Goal: Information Seeking & Learning: Check status

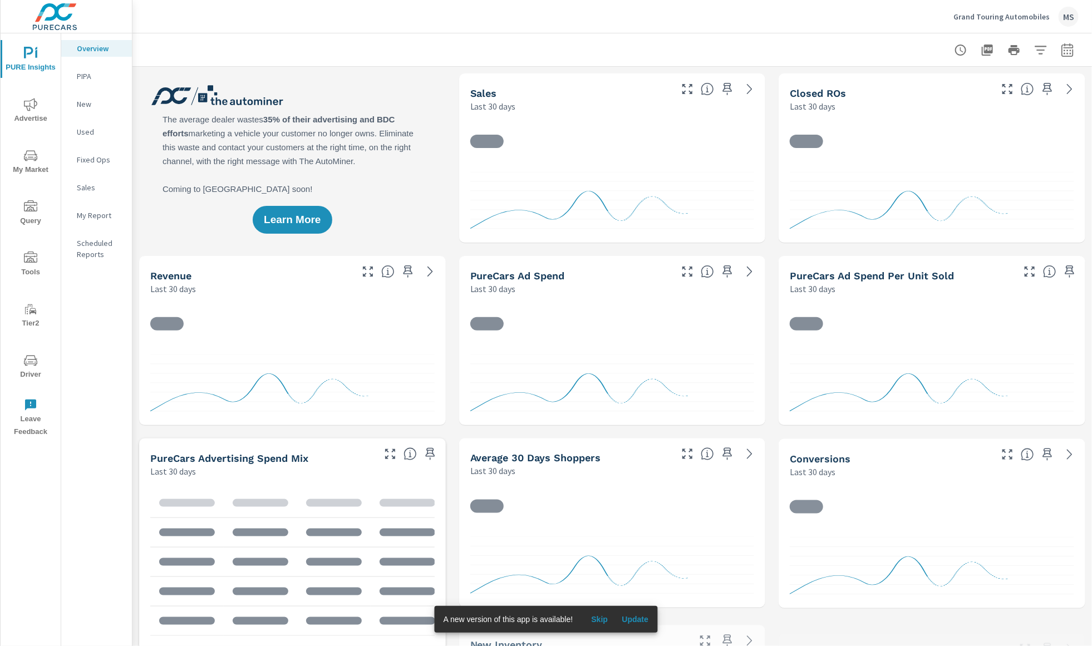
click at [28, 106] on icon "nav menu" at bounding box center [30, 104] width 13 height 13
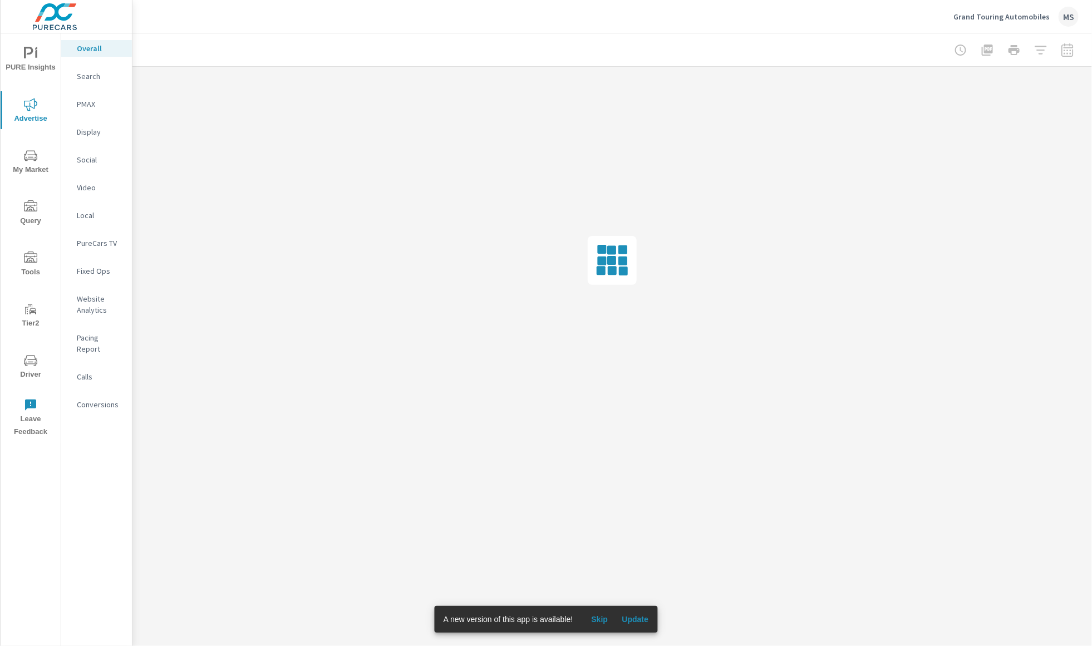
click at [83, 101] on p "PMAX" at bounding box center [100, 103] width 46 height 11
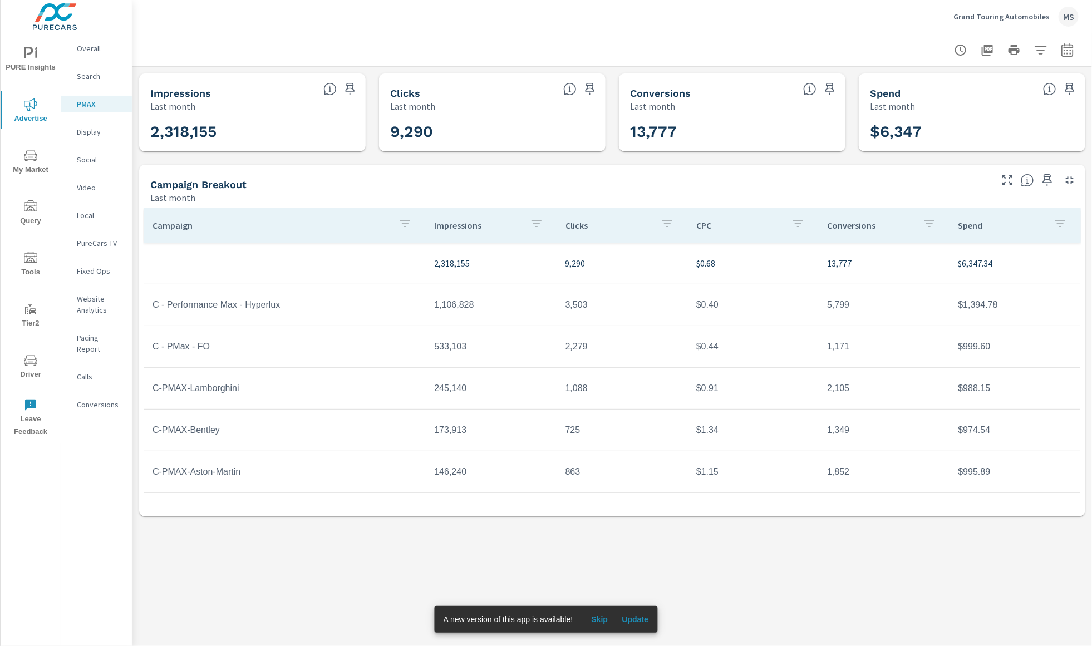
scroll to position [40, 0]
click at [977, 349] on td "$988.15" at bounding box center [1014, 349] width 131 height 28
drag, startPoint x: 985, startPoint y: 348, endPoint x: 952, endPoint y: 351, distance: 32.9
click at [952, 351] on td "$988.15" at bounding box center [1014, 349] width 131 height 28
copy td "988.15"
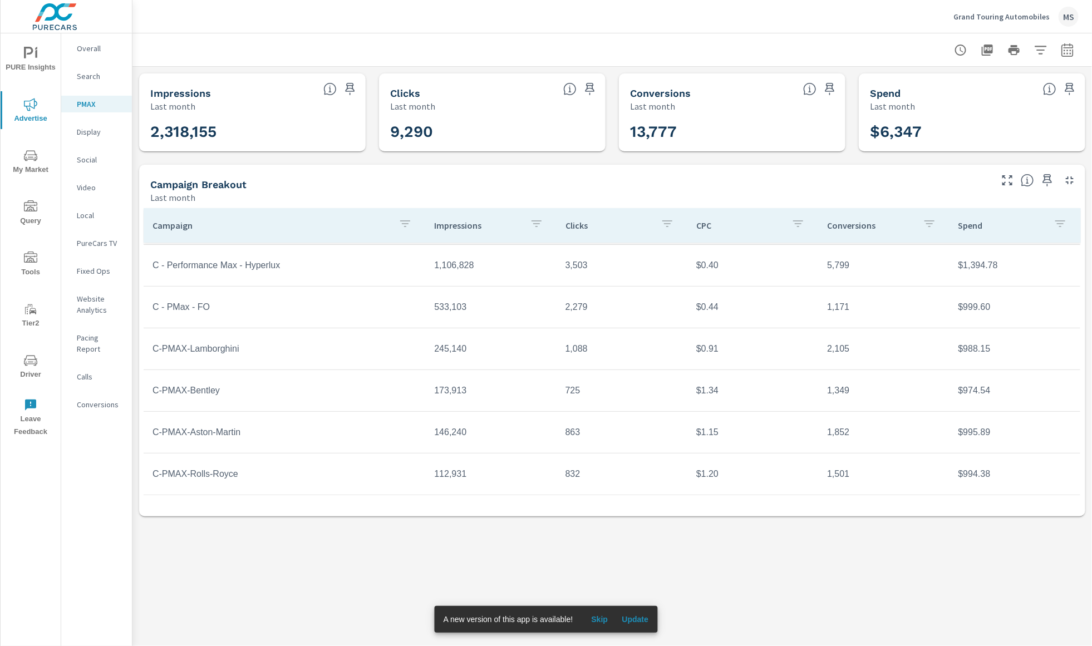
click at [982, 380] on td "$974.54" at bounding box center [1014, 391] width 131 height 28
drag, startPoint x: 983, startPoint y: 392, endPoint x: 957, endPoint y: 391, distance: 25.6
click at [957, 392] on td "$974.54" at bounding box center [1014, 391] width 131 height 28
copy td "974.54"
drag, startPoint x: 978, startPoint y: 432, endPoint x: 955, endPoint y: 435, distance: 23.0
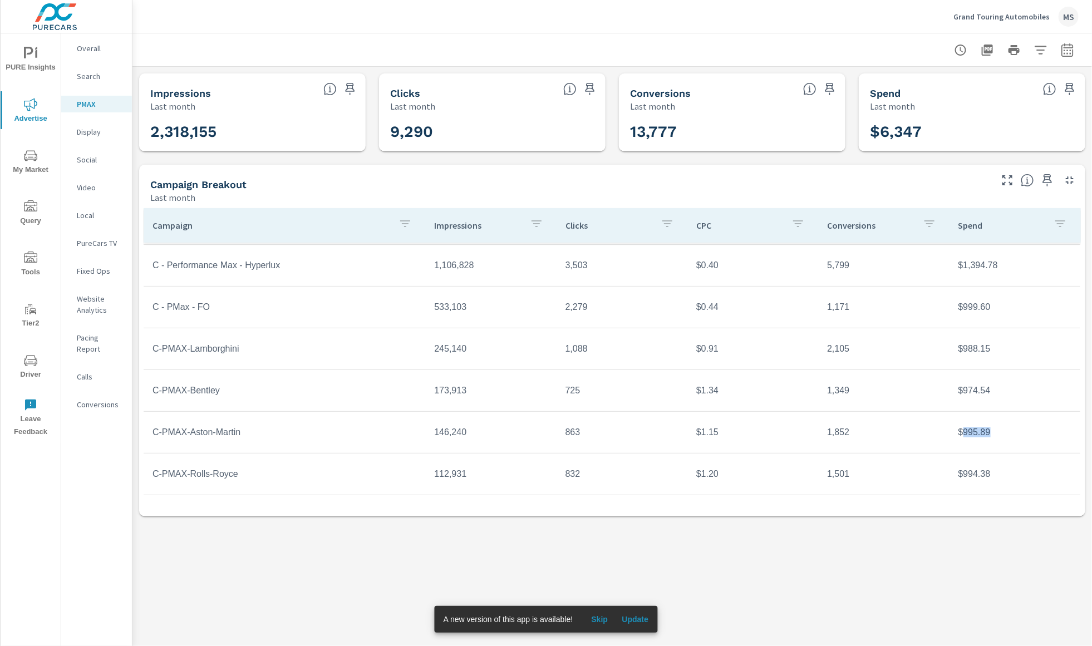
click at [955, 435] on td "$995.89" at bounding box center [1014, 432] width 131 height 28
copy td "995.89"
click at [974, 465] on td "$994.38" at bounding box center [1014, 474] width 131 height 28
drag, startPoint x: 989, startPoint y: 476, endPoint x: 954, endPoint y: 476, distance: 34.5
click at [954, 476] on td "$994.38" at bounding box center [1014, 474] width 131 height 28
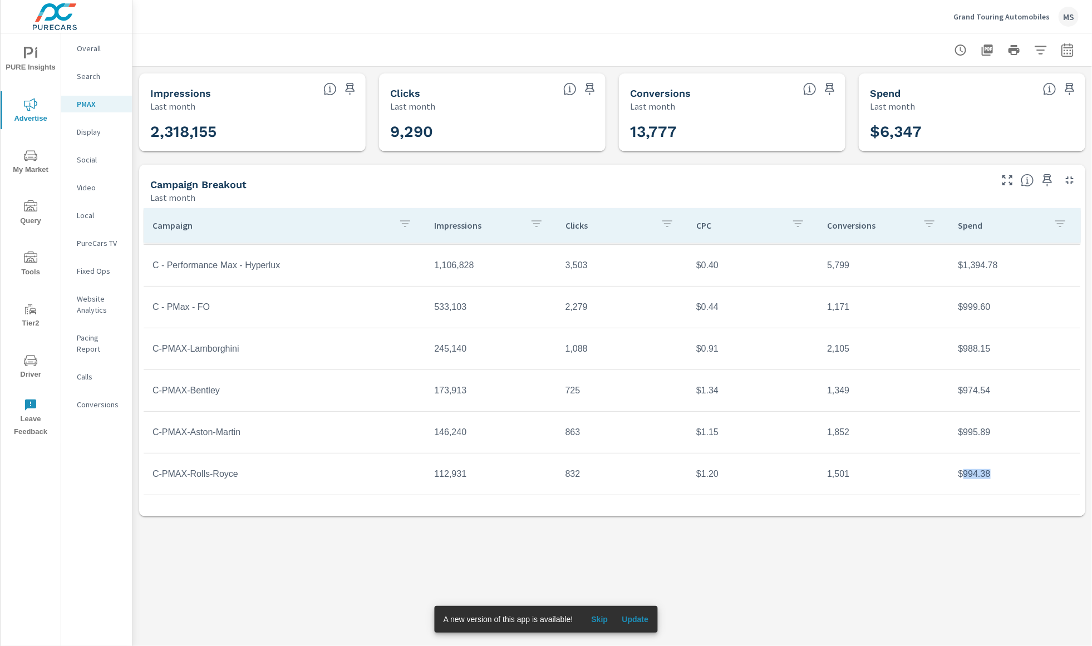
copy td "994.38"
drag, startPoint x: 984, startPoint y: 308, endPoint x: 955, endPoint y: 311, distance: 28.5
click at [955, 311] on td "$999.60" at bounding box center [1014, 307] width 131 height 28
copy td "999.60"
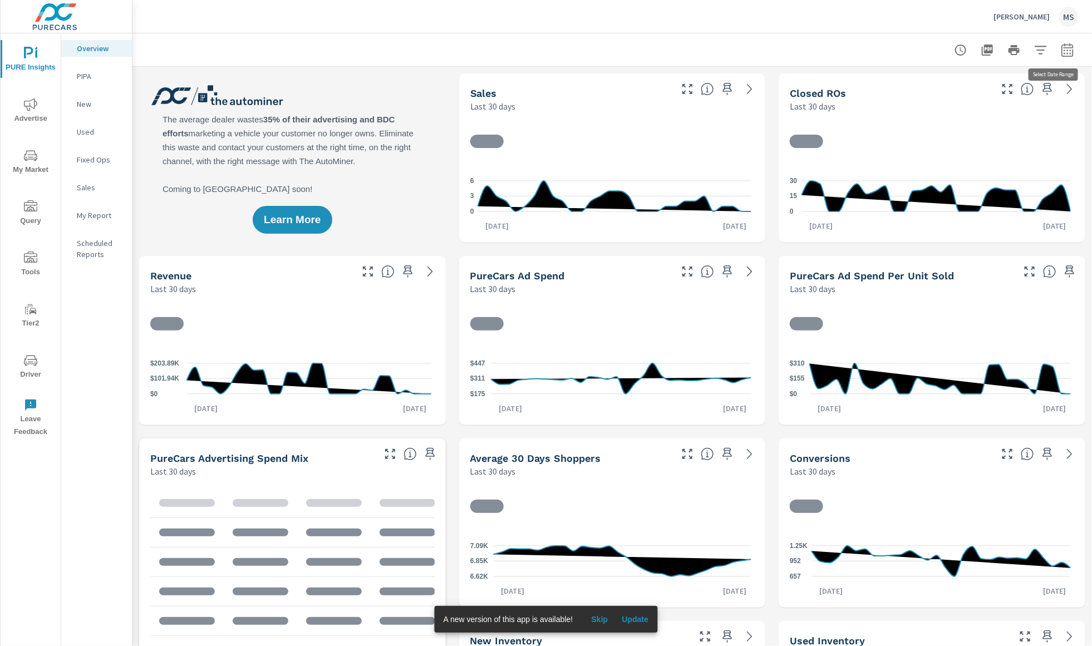
click at [1066, 51] on button "button" at bounding box center [1067, 50] width 22 height 22
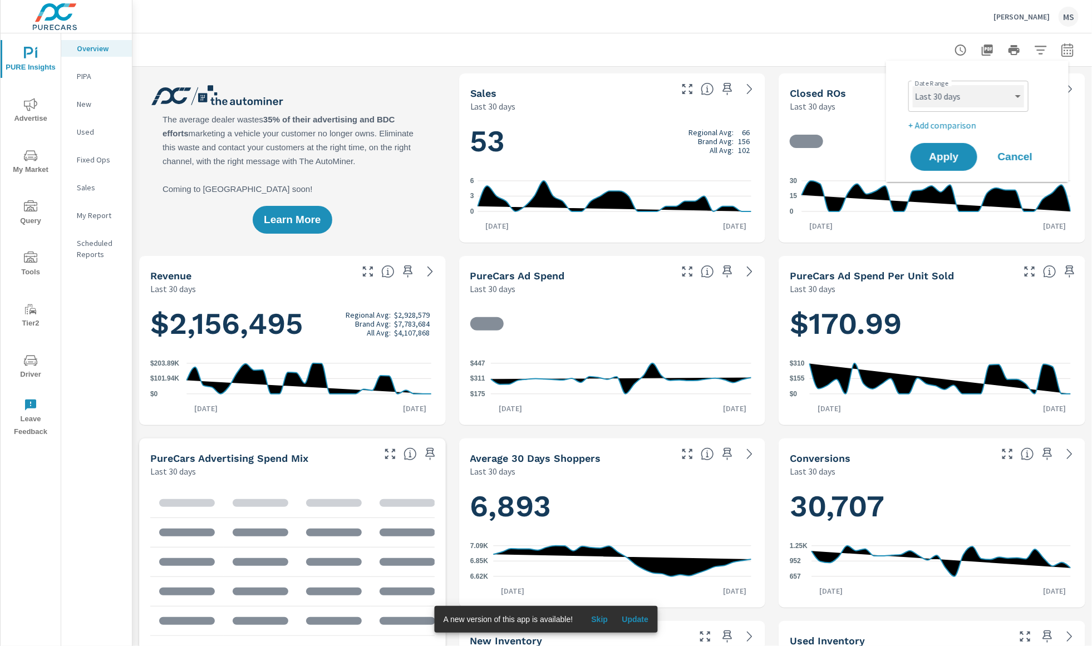
click at [929, 95] on select "Custom [DATE] Last week Last 7 days Last 14 days Last 30 days Last 45 days Last…" at bounding box center [968, 96] width 111 height 22
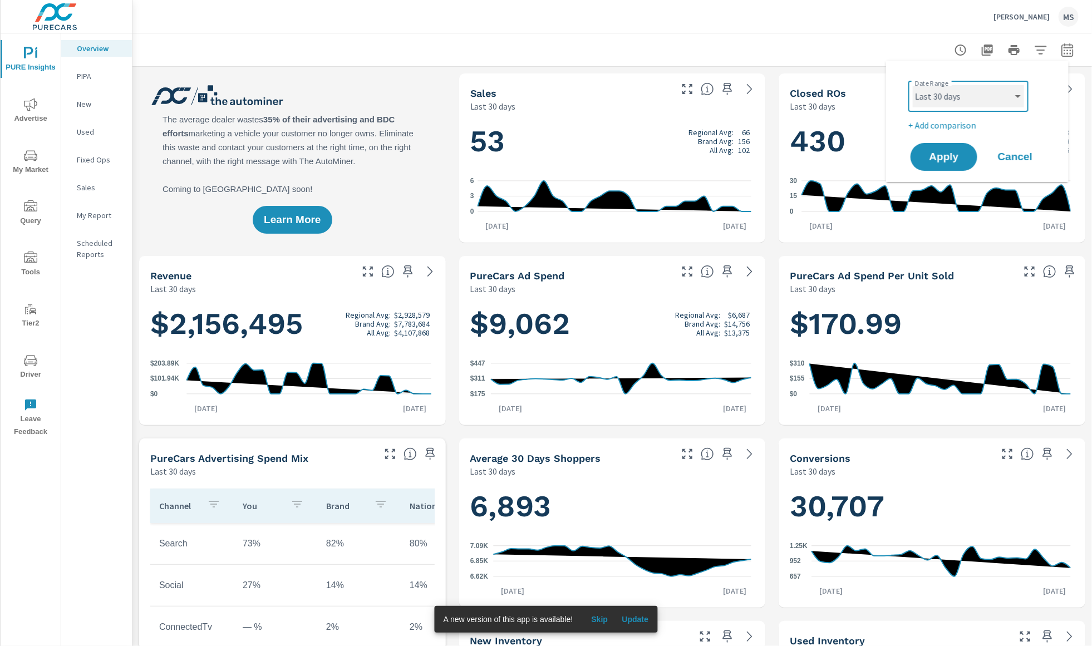
scroll to position [1, 0]
click at [913, 85] on select "Custom [DATE] Last week Last 7 days Last 14 days Last 30 days Last 45 days Last…" at bounding box center [968, 96] width 111 height 22
select select "custom"
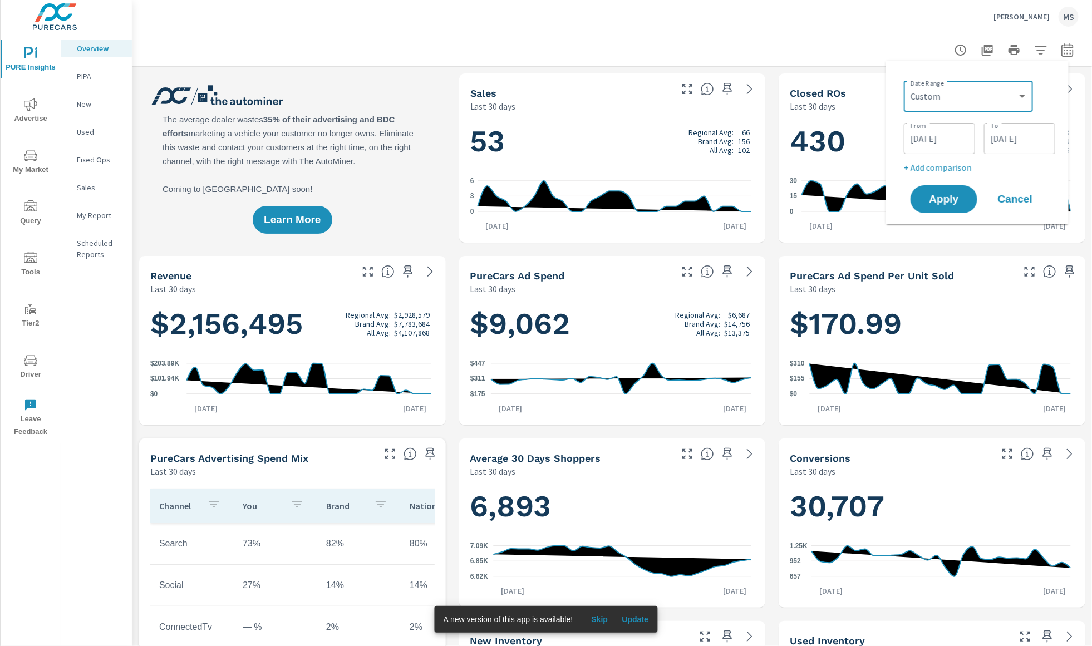
click at [930, 136] on input "[DATE]" at bounding box center [939, 138] width 62 height 22
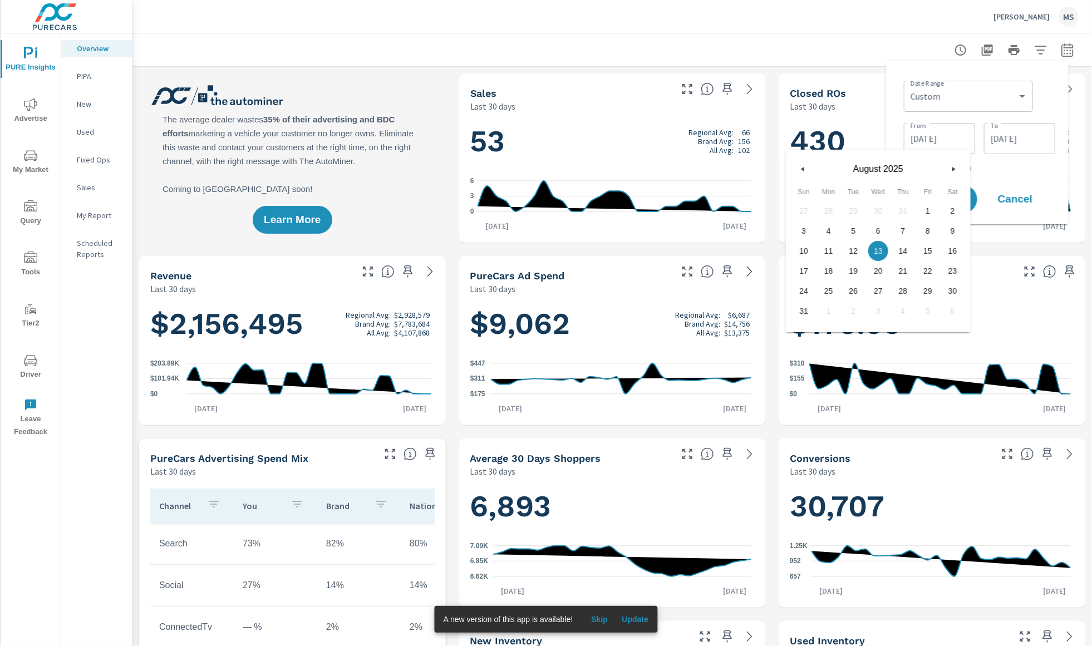
click at [808, 169] on button "button" at bounding box center [802, 168] width 13 height 13
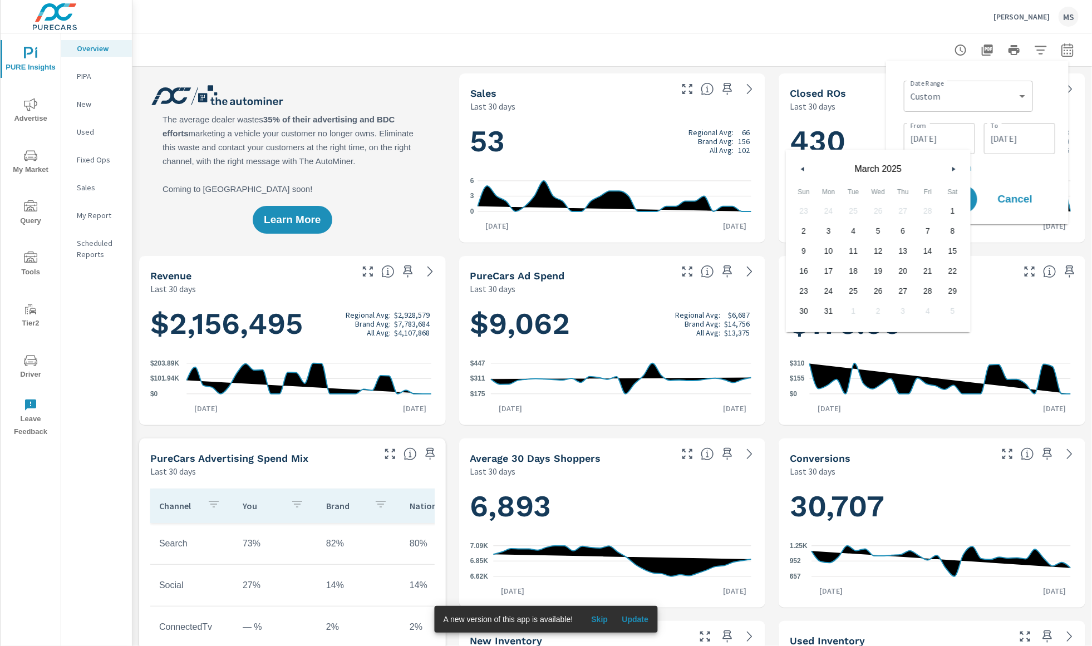
click at [808, 169] on button "button" at bounding box center [802, 168] width 13 height 13
click at [884, 209] on span "1" at bounding box center [878, 211] width 25 height 14
type input "[DATE]"
click at [1036, 141] on input "[DATE]" at bounding box center [1019, 138] width 62 height 22
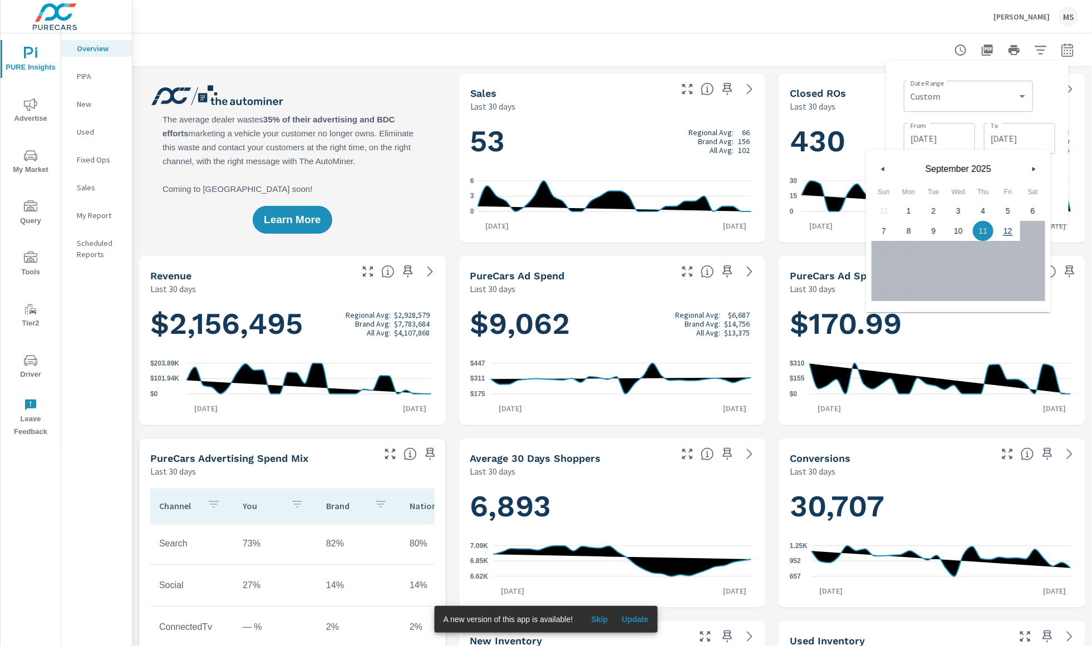
click at [884, 168] on button "button" at bounding box center [882, 168] width 13 height 13
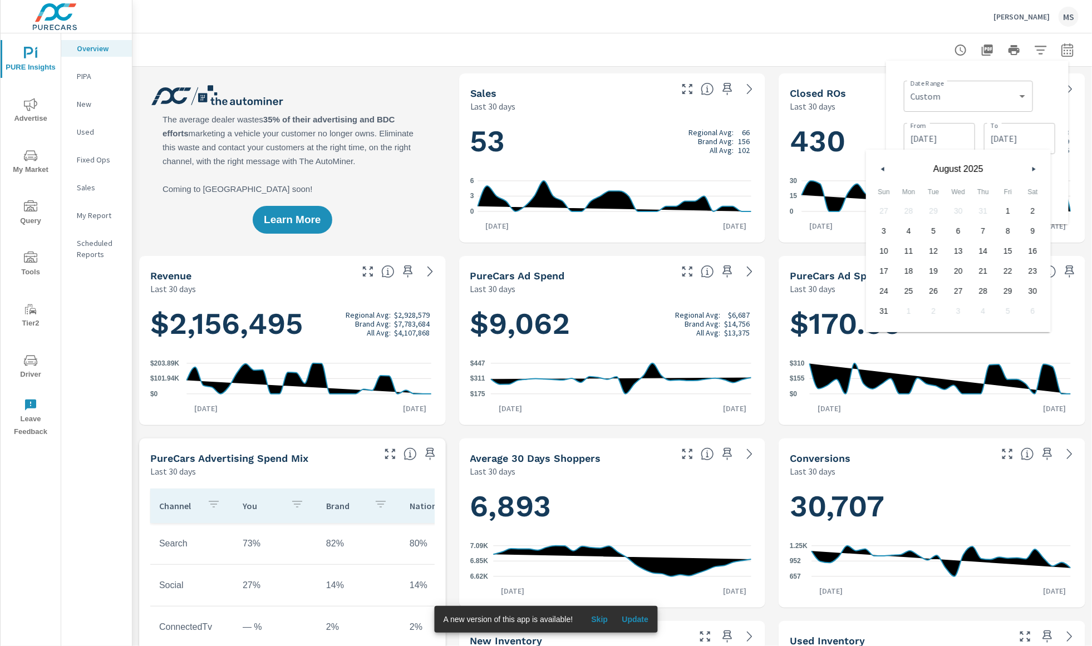
click at [884, 168] on button "button" at bounding box center [882, 168] width 13 height 13
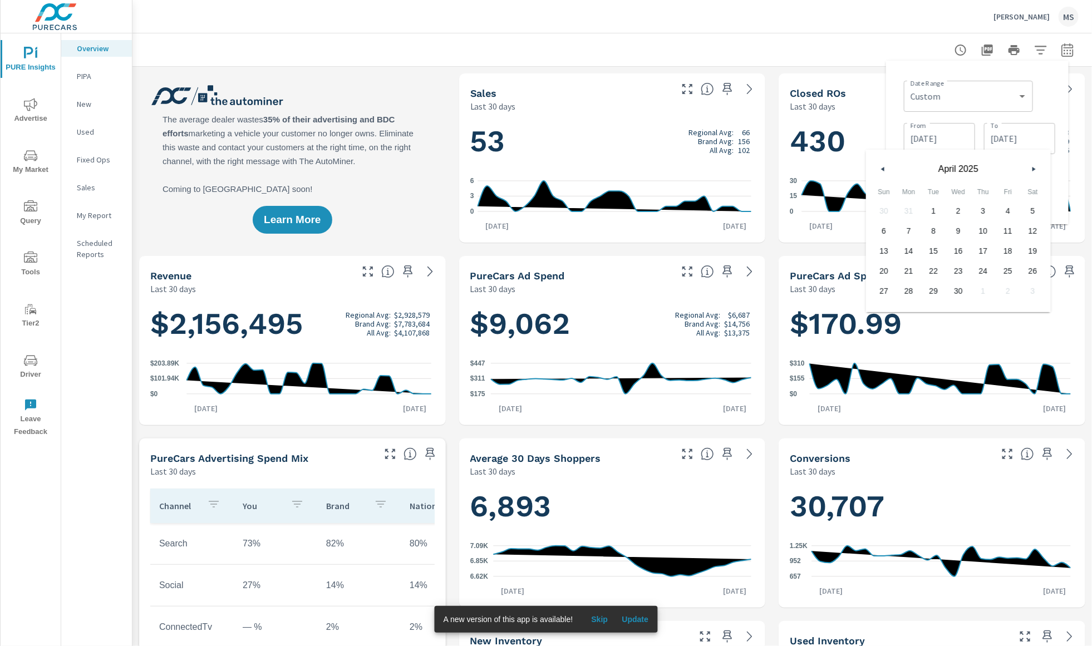
click at [884, 168] on button "button" at bounding box center [882, 168] width 13 height 13
click at [885, 167] on button "button" at bounding box center [882, 168] width 13 height 13
click at [1014, 293] on span "31" at bounding box center [1007, 291] width 25 height 14
type input "[DATE]"
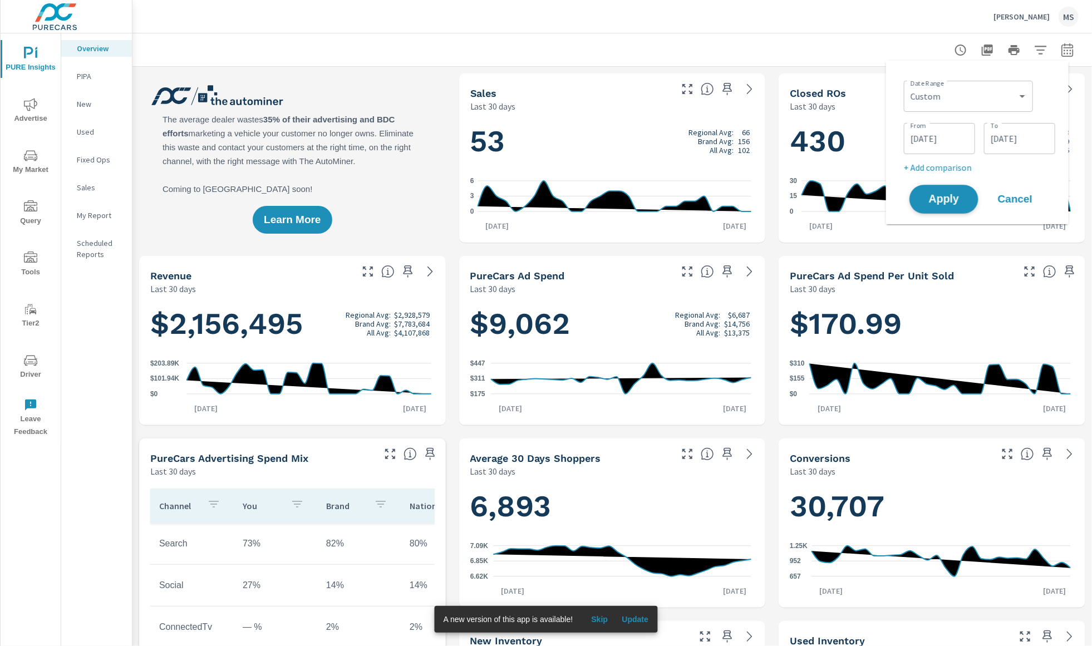
click at [944, 194] on span "Apply" at bounding box center [944, 199] width 46 height 11
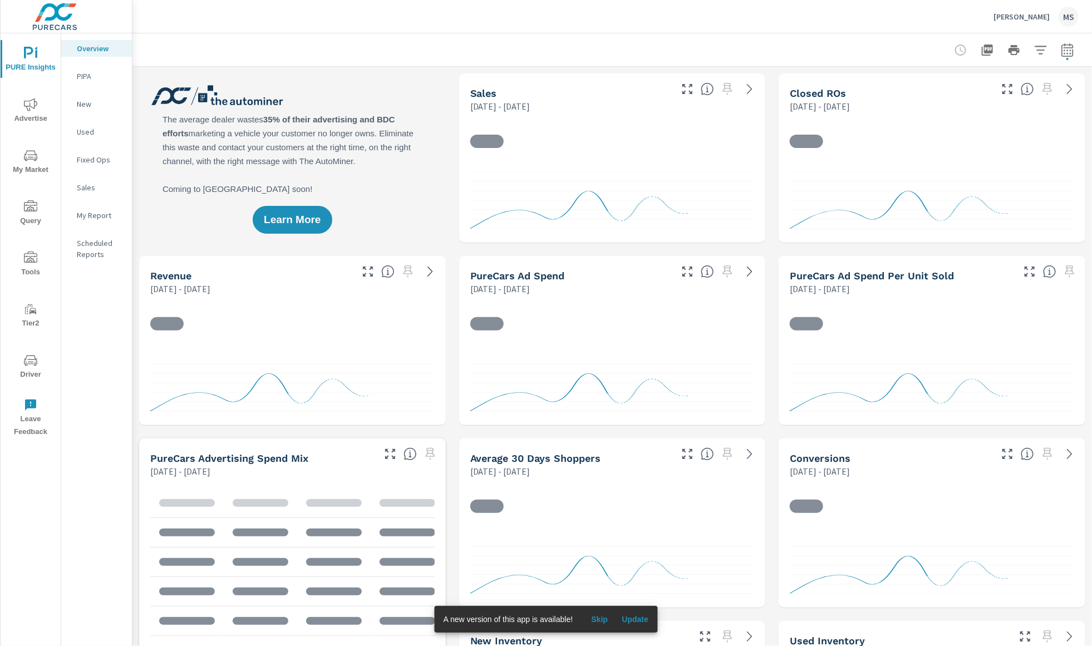
scroll to position [1, 0]
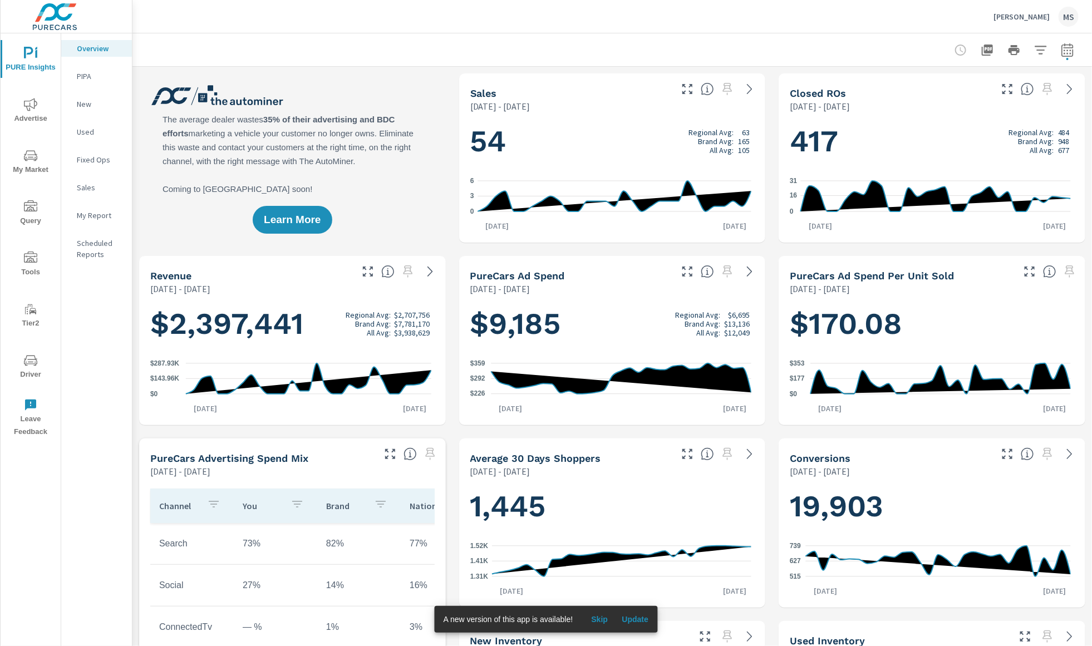
click at [28, 87] on div "PURE Insights Advertise My Market Query Tools Tier2 Driver Leave Feedback" at bounding box center [31, 238] width 60 height 410
click at [30, 106] on icon "nav menu" at bounding box center [30, 104] width 13 height 13
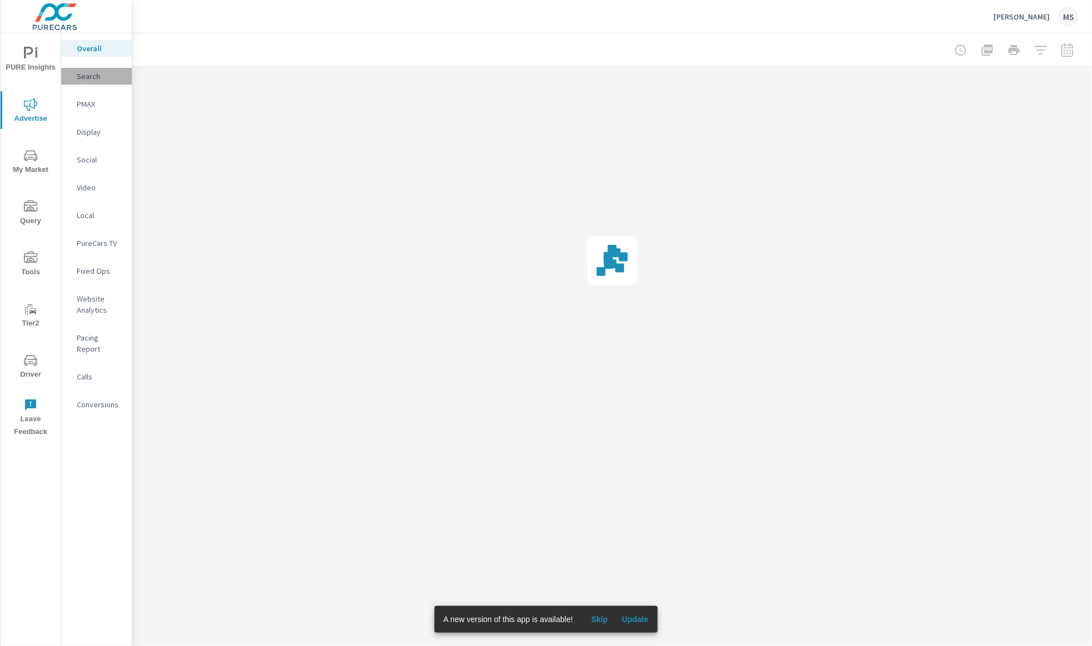
click at [80, 78] on p "Search" at bounding box center [100, 76] width 46 height 11
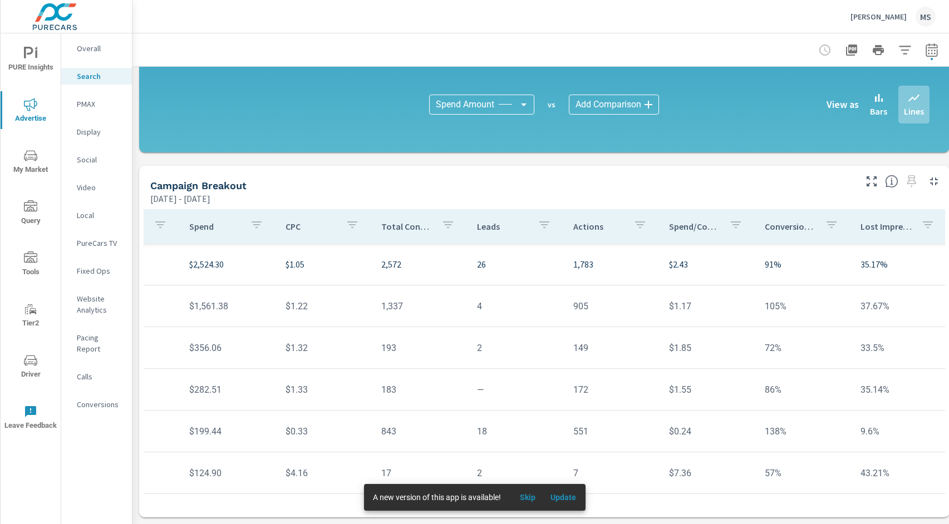
scroll to position [8, 563]
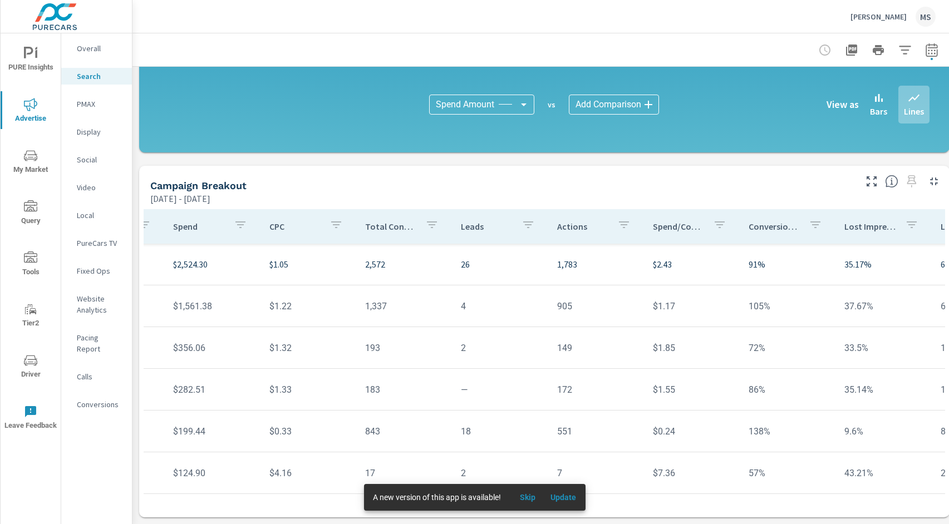
click at [91, 100] on p "PMAX" at bounding box center [100, 103] width 46 height 11
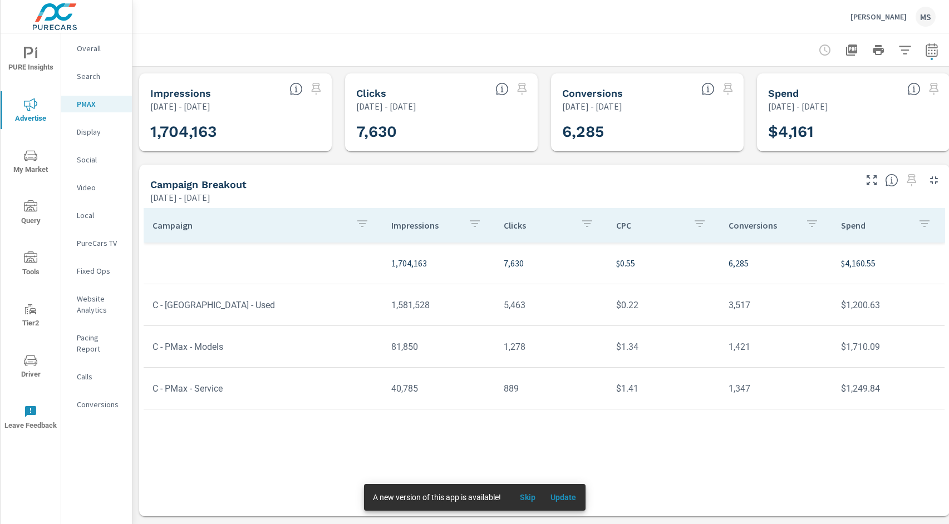
click at [95, 161] on p "Social" at bounding box center [100, 159] width 46 height 11
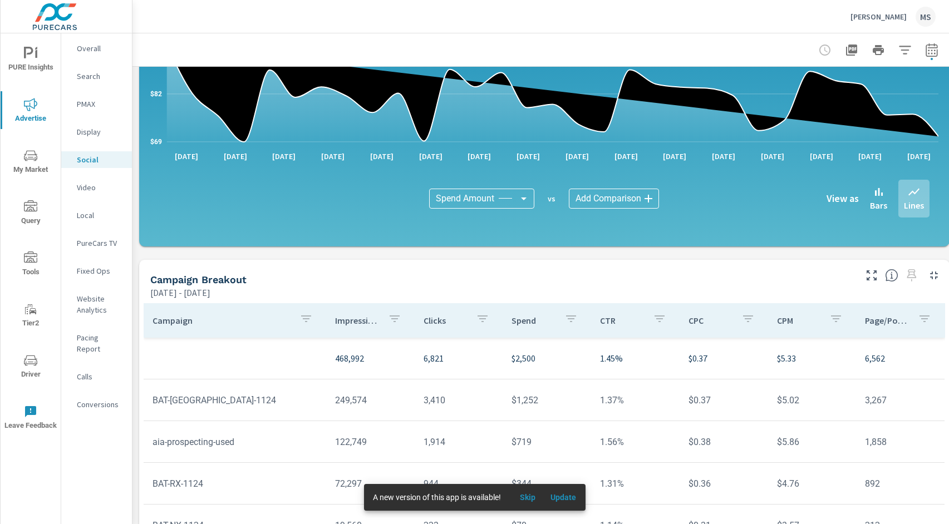
scroll to position [283, 0]
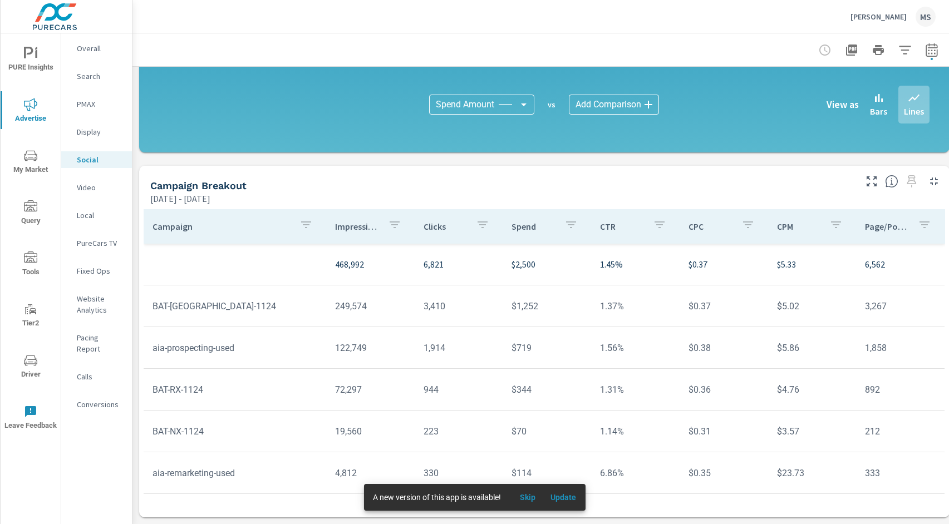
click at [93, 50] on p "Overall" at bounding box center [100, 48] width 46 height 11
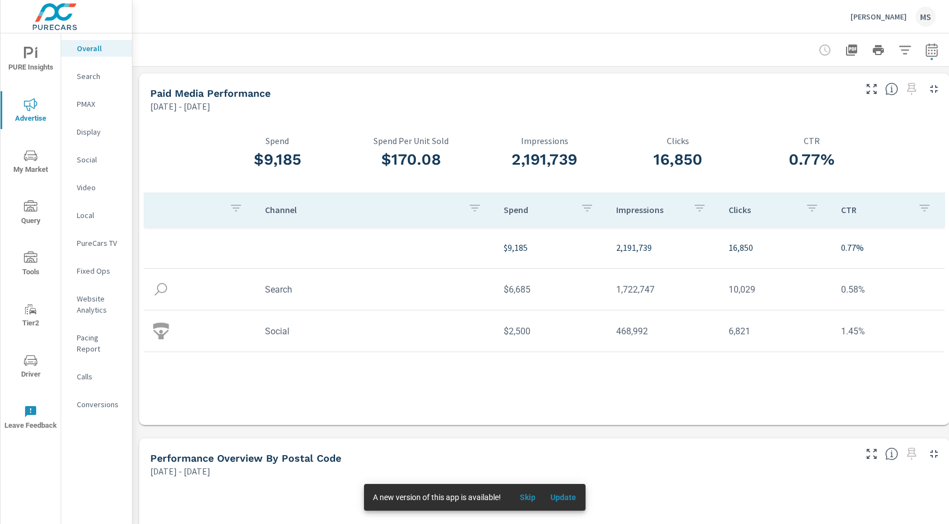
click at [38, 61] on span "PURE Insights" at bounding box center [30, 60] width 53 height 27
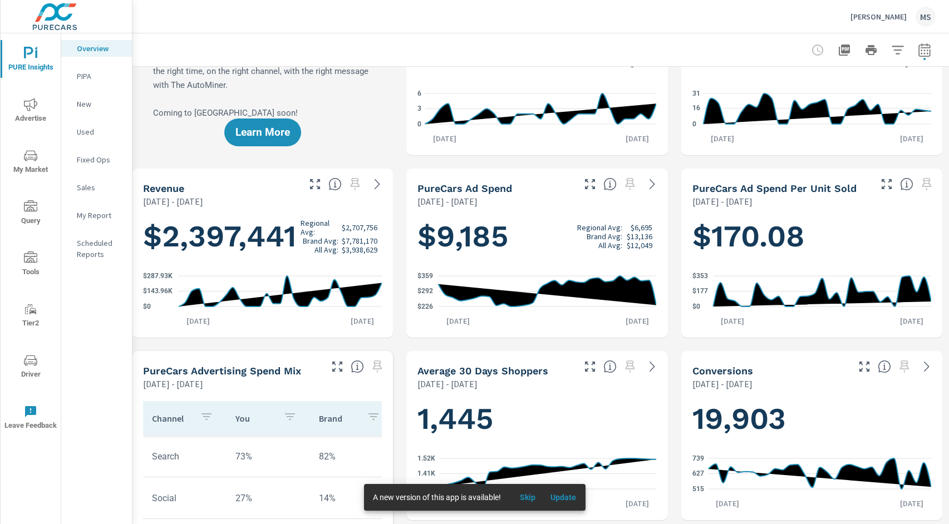
scroll to position [0, 17]
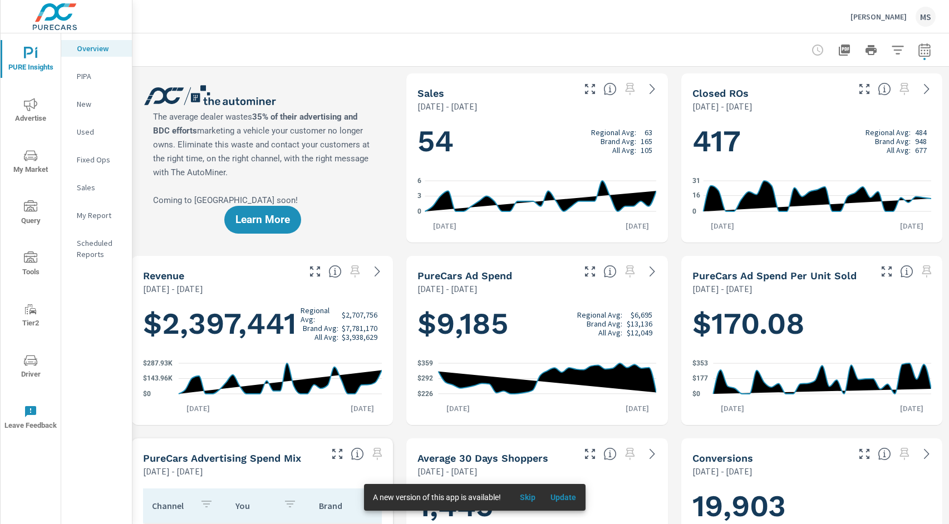
click at [27, 110] on icon "nav menu" at bounding box center [30, 104] width 13 height 13
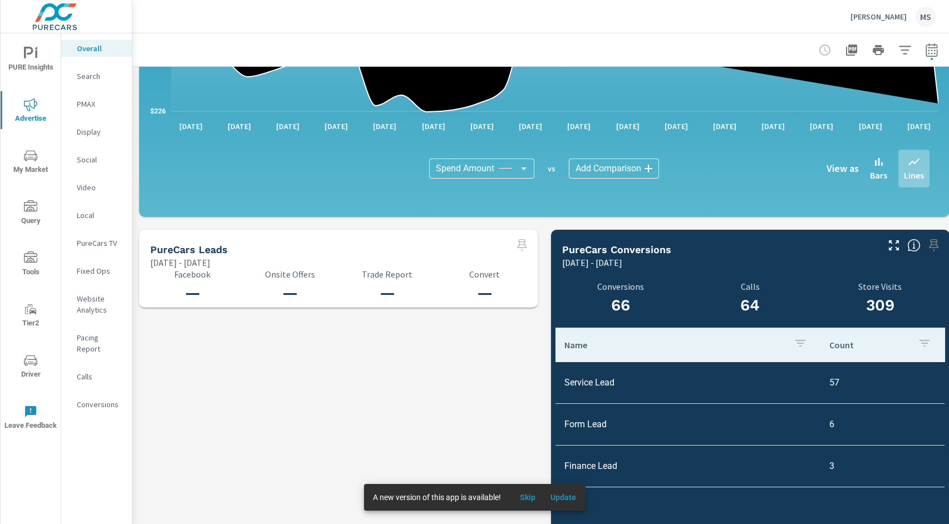
scroll to position [1104, 0]
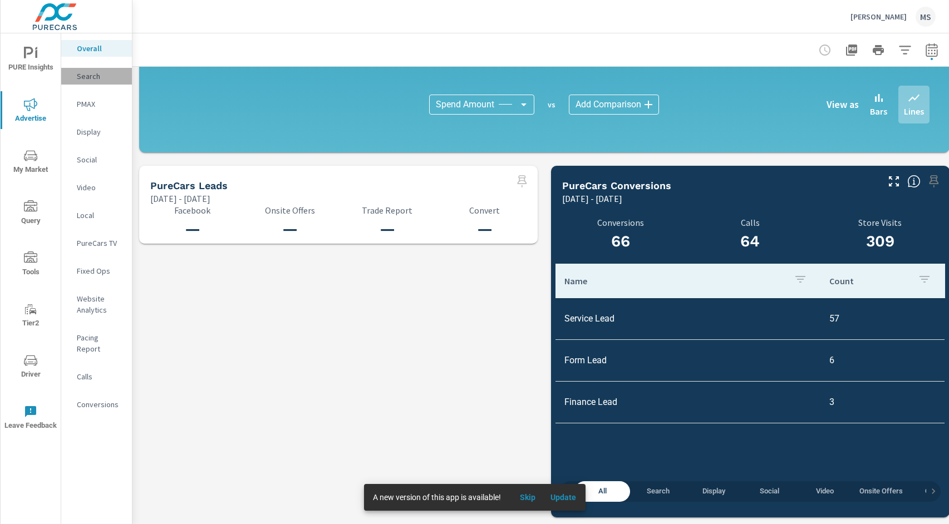
click at [90, 76] on p "Search" at bounding box center [100, 76] width 46 height 11
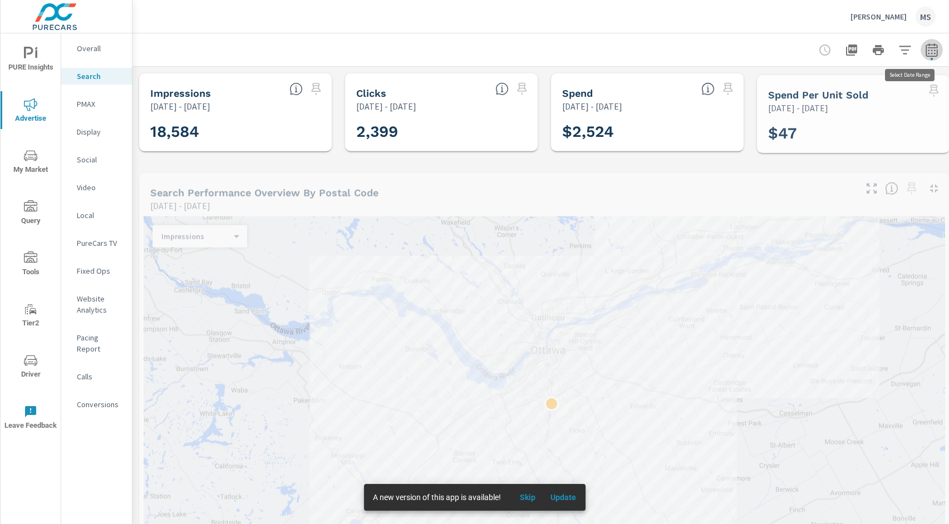
click at [929, 48] on icon "button" at bounding box center [931, 49] width 13 height 13
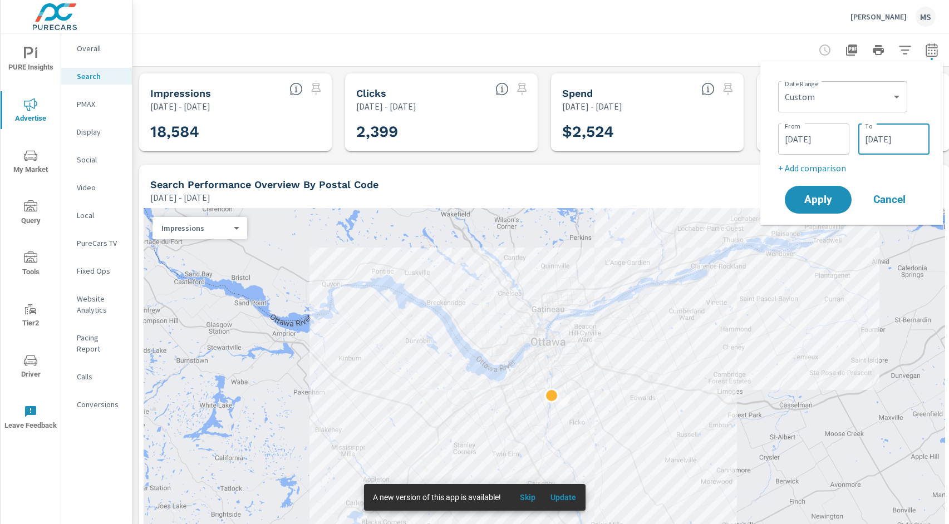
click at [886, 139] on input "01/31/2025" at bounding box center [894, 139] width 62 height 22
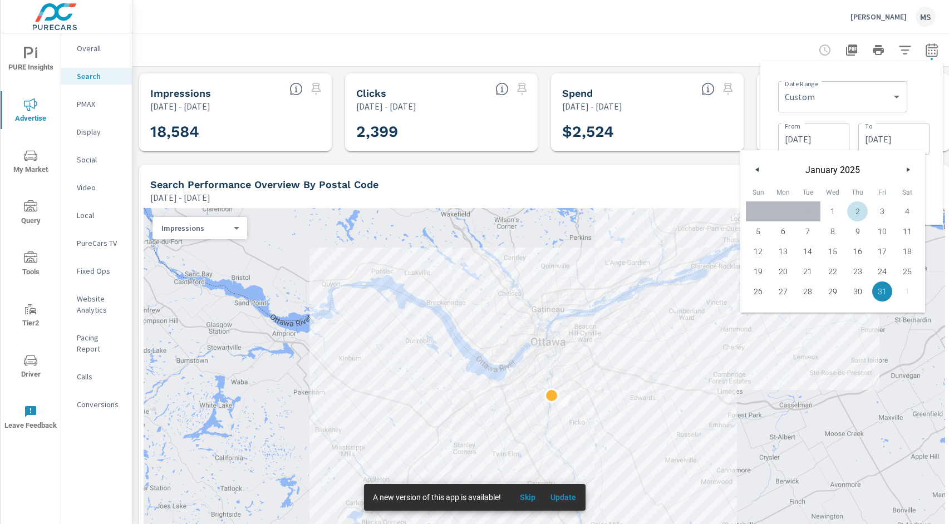
click at [906, 169] on icon "button" at bounding box center [909, 169] width 6 height 4
click at [882, 287] on span "28" at bounding box center [882, 291] width 25 height 14
type input "02/28/2025"
click at [814, 135] on input "01/01/2025" at bounding box center [813, 139] width 62 height 22
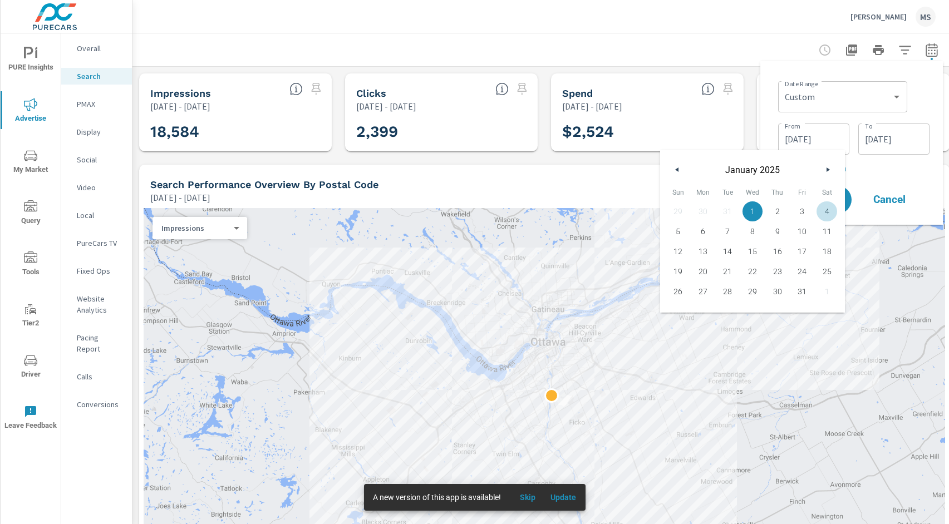
click at [827, 171] on icon "button" at bounding box center [829, 169] width 6 height 4
click at [828, 211] on span "1" at bounding box center [826, 211] width 25 height 14
type input "02/01/2025"
click at [886, 163] on p "+ Add comparison" at bounding box center [853, 167] width 151 height 13
select select "Previous period"
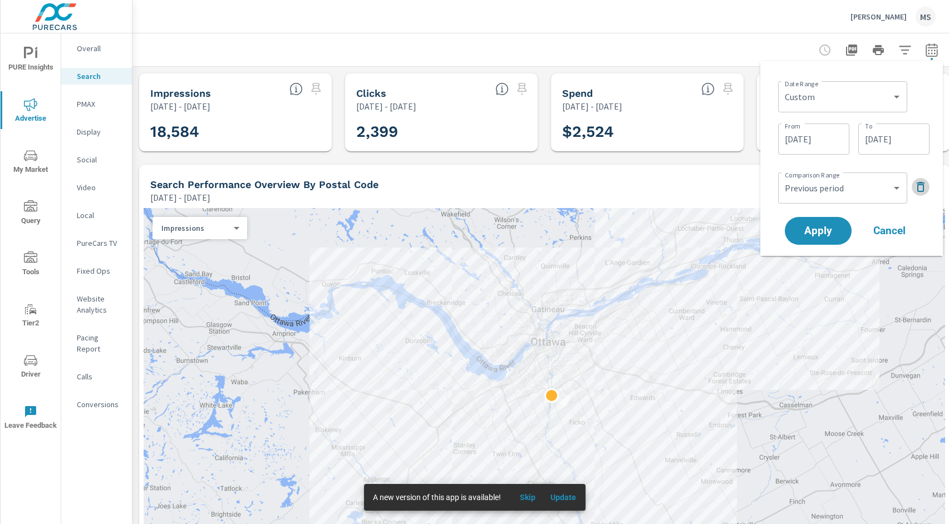
click at [920, 181] on icon "button" at bounding box center [920, 186] width 13 height 13
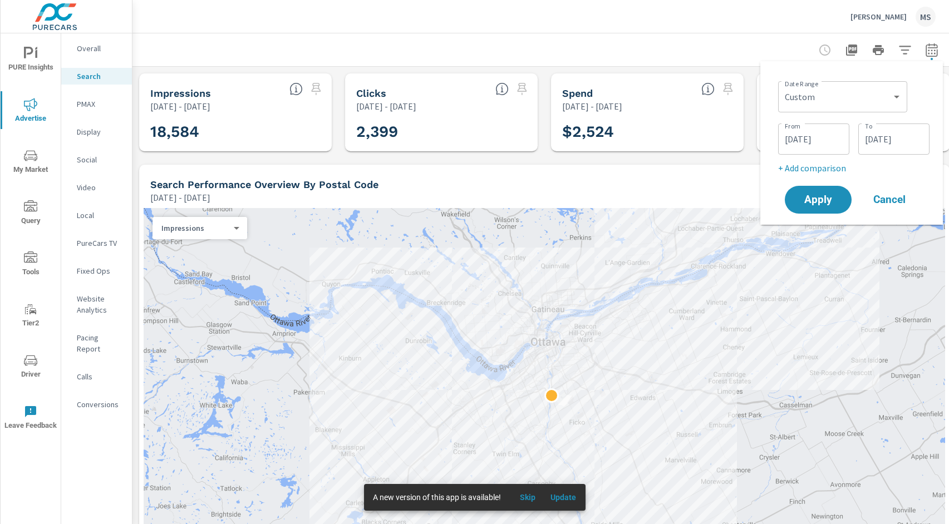
click at [820, 132] on input "02/01/2025" at bounding box center [813, 139] width 62 height 22
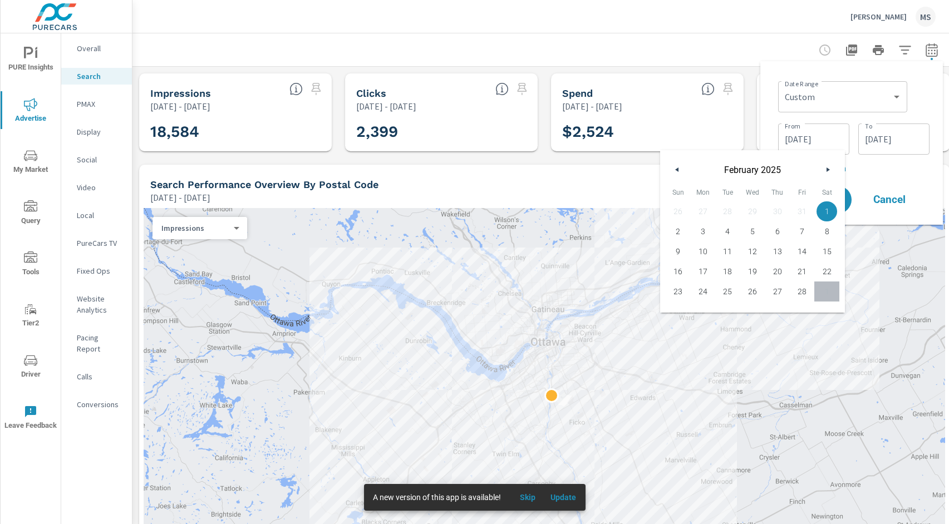
click at [870, 136] on input "02/28/2025" at bounding box center [894, 139] width 62 height 22
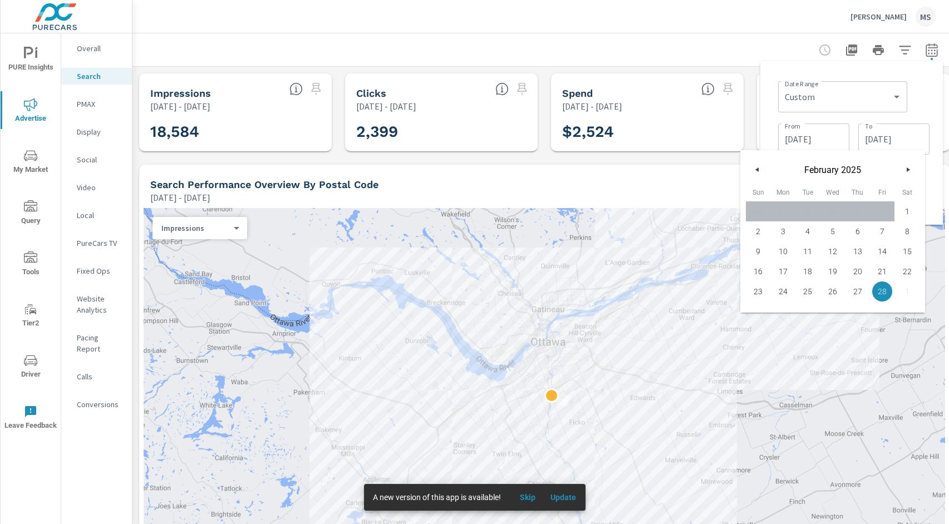
click at [908, 169] on icon "button" at bounding box center [909, 169] width 6 height 4
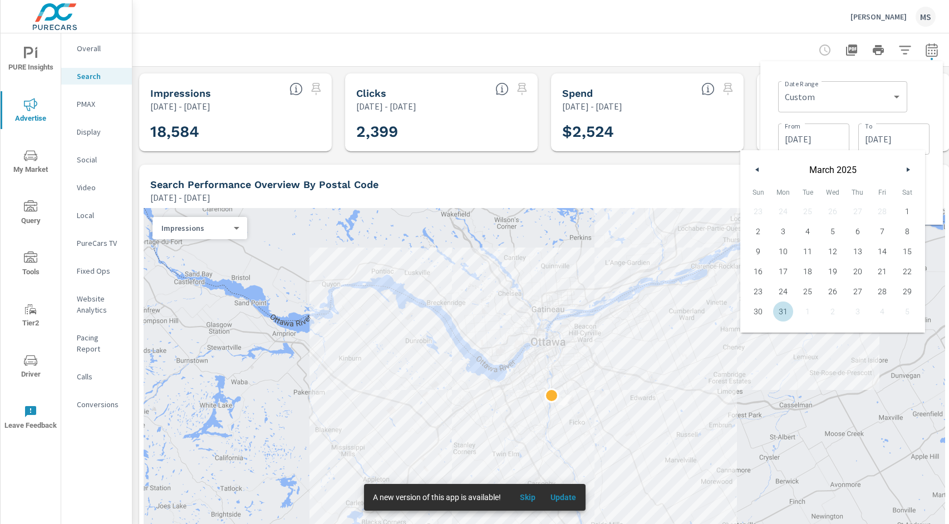
click at [790, 310] on span "31" at bounding box center [783, 311] width 25 height 14
type input "03/31/2025"
click at [832, 139] on input "02/01/2025" at bounding box center [813, 139] width 62 height 22
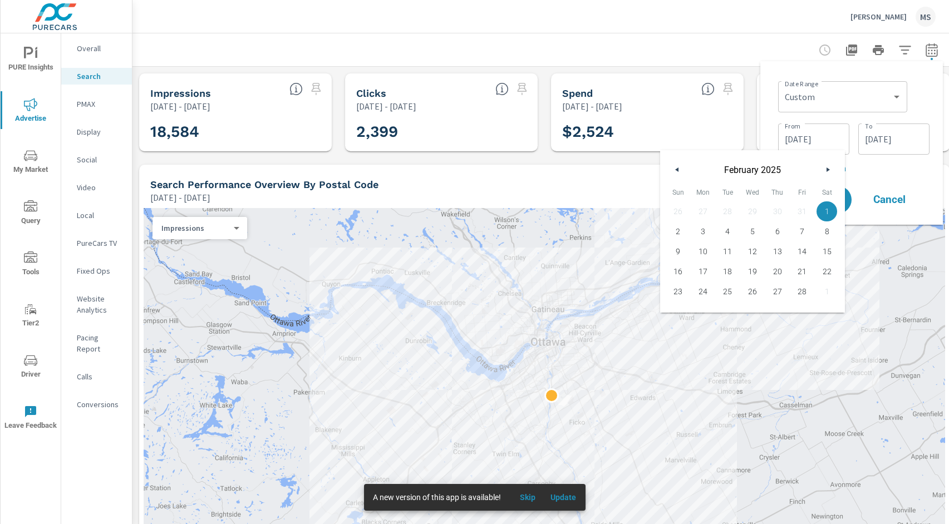
click at [827, 170] on icon "button" at bounding box center [829, 169] width 6 height 4
click at [827, 209] on span "1" at bounding box center [826, 211] width 25 height 14
type input "03/01/2025"
click at [876, 162] on p "+ Add comparison" at bounding box center [853, 167] width 151 height 13
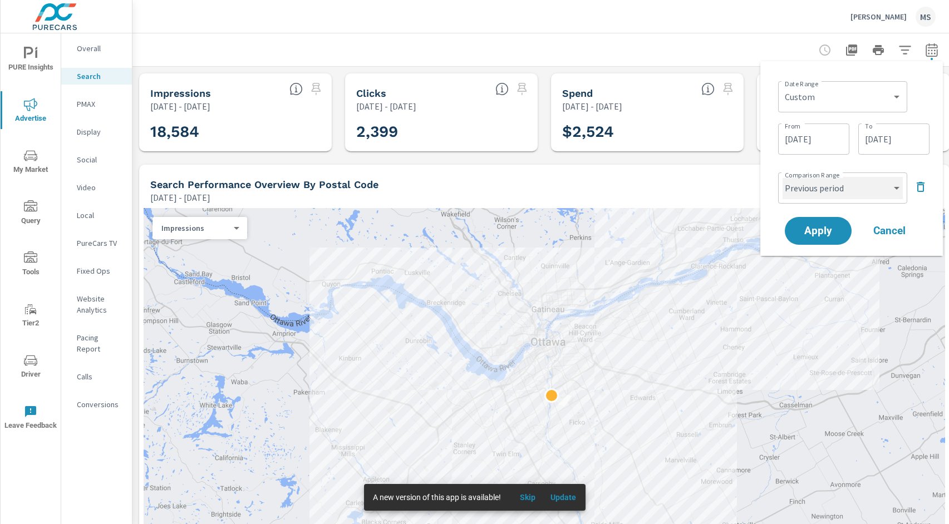
click at [875, 185] on select "Custom Previous period Previous month Previous year" at bounding box center [842, 188] width 120 height 22
click at [782, 177] on select "Custom Previous period Previous month Previous year" at bounding box center [842, 188] width 120 height 22
select select "Previous month"
click at [816, 229] on span "Apply" at bounding box center [818, 231] width 46 height 11
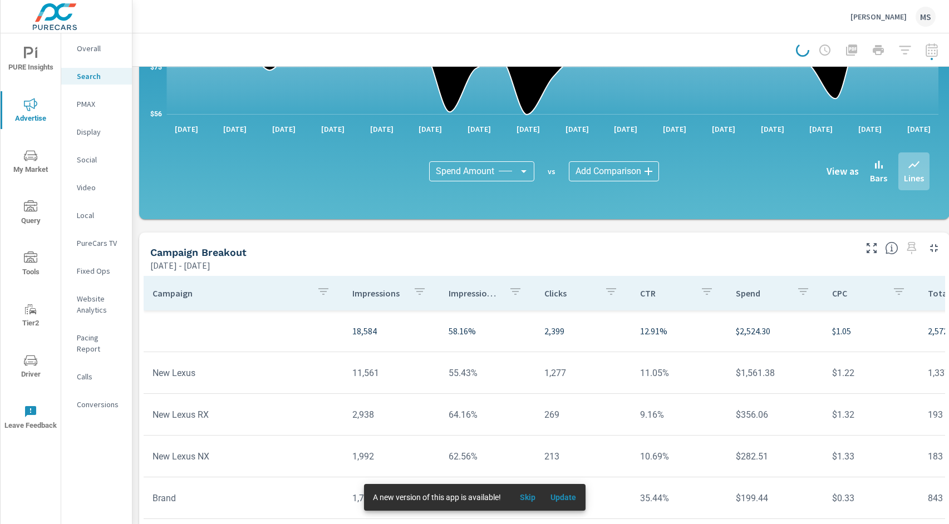
scroll to position [739, 0]
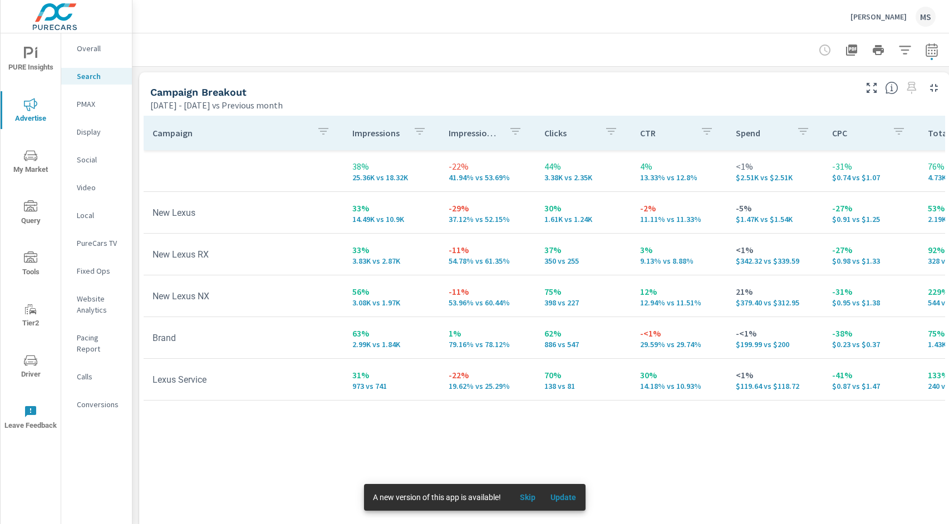
scroll to position [1082, 0]
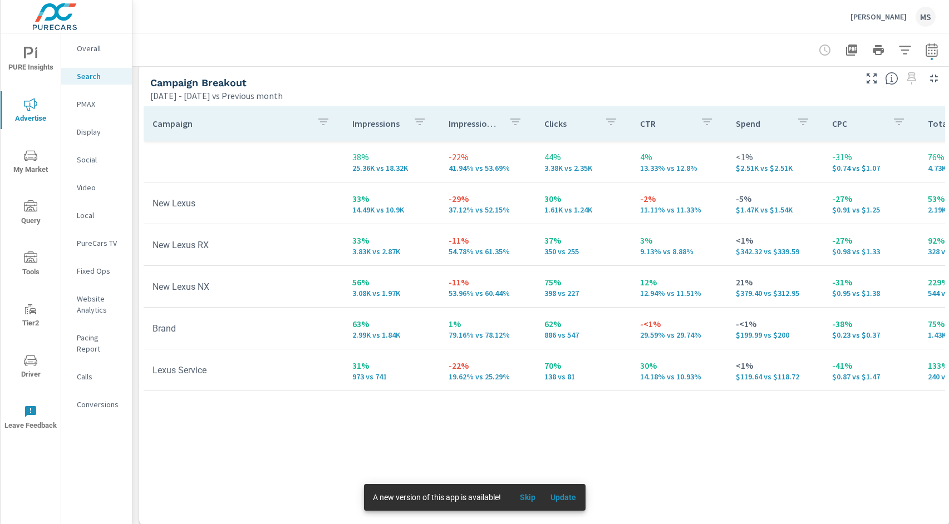
click at [383, 378] on p "973 vs 741" at bounding box center [391, 376] width 78 height 9
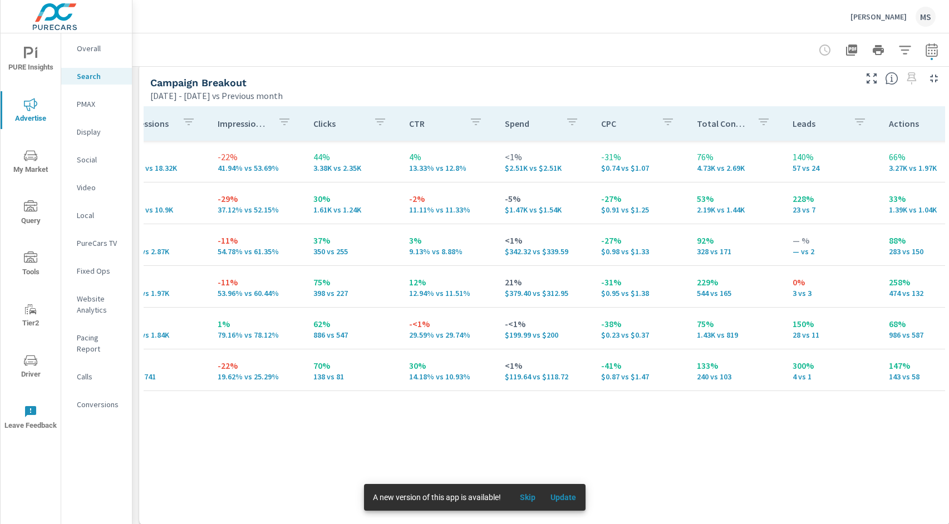
scroll to position [0, 245]
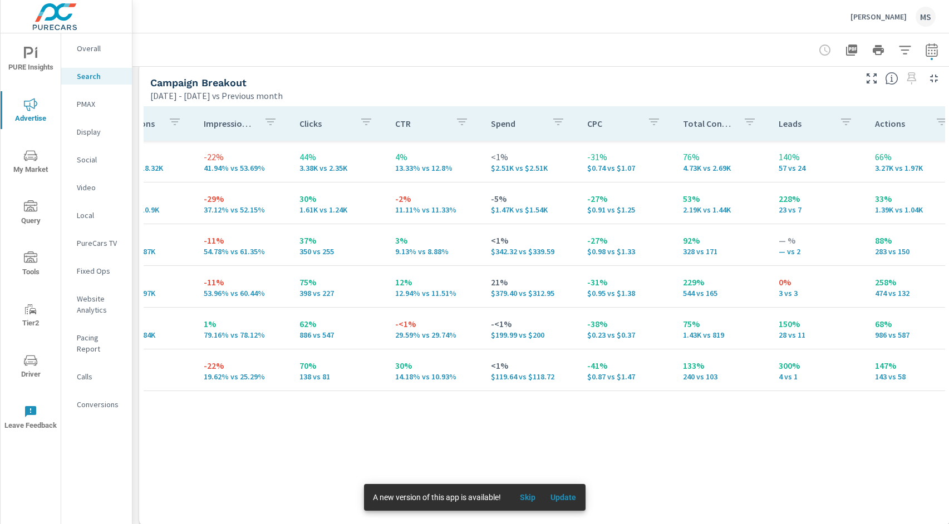
click at [92, 51] on p "Overall" at bounding box center [100, 48] width 46 height 11
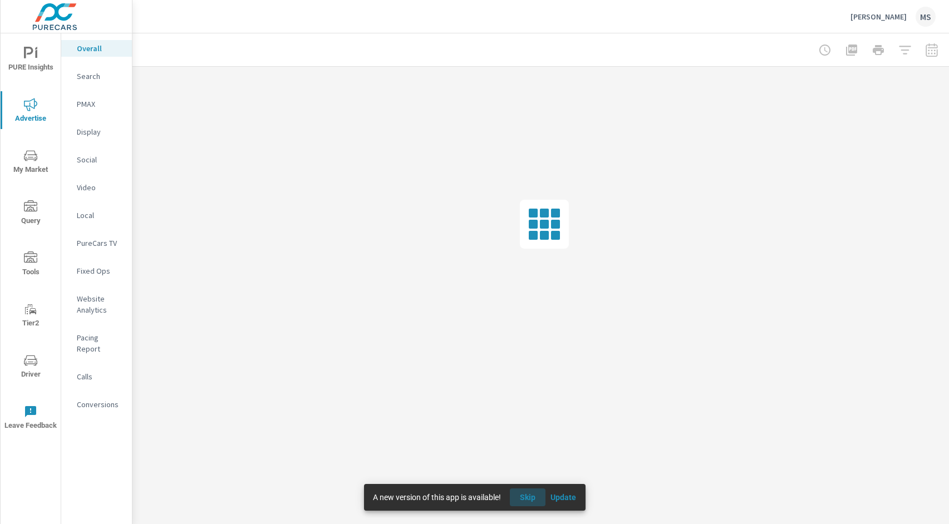
click at [528, 496] on span "Skip" at bounding box center [527, 497] width 27 height 10
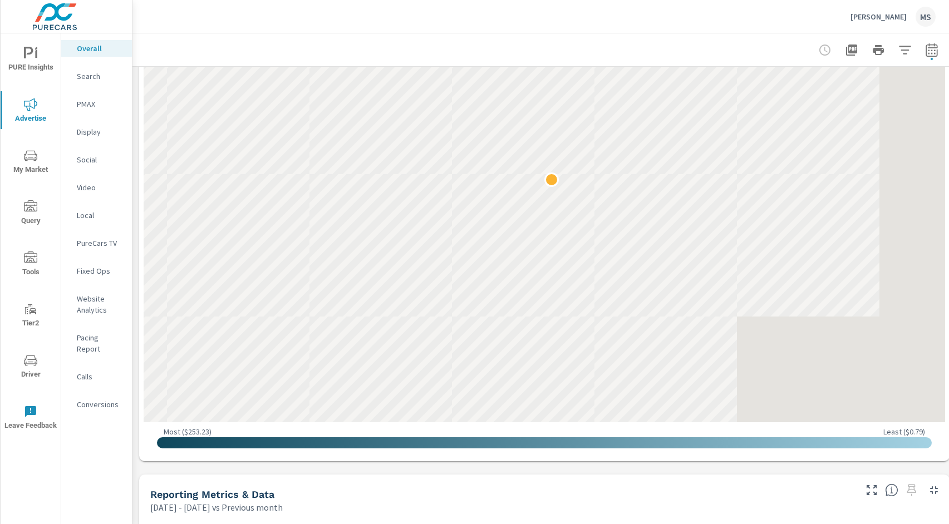
scroll to position [1577, 0]
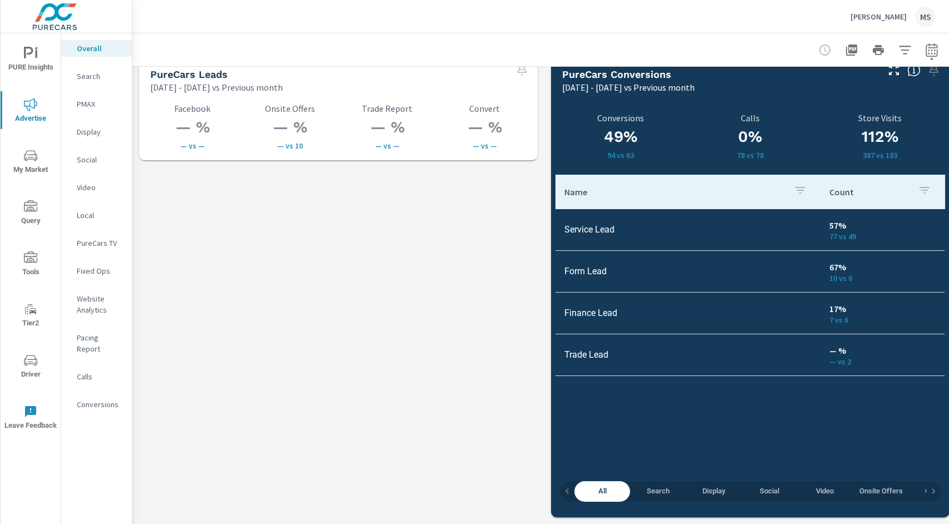
click at [88, 106] on p "PMAX" at bounding box center [100, 103] width 46 height 11
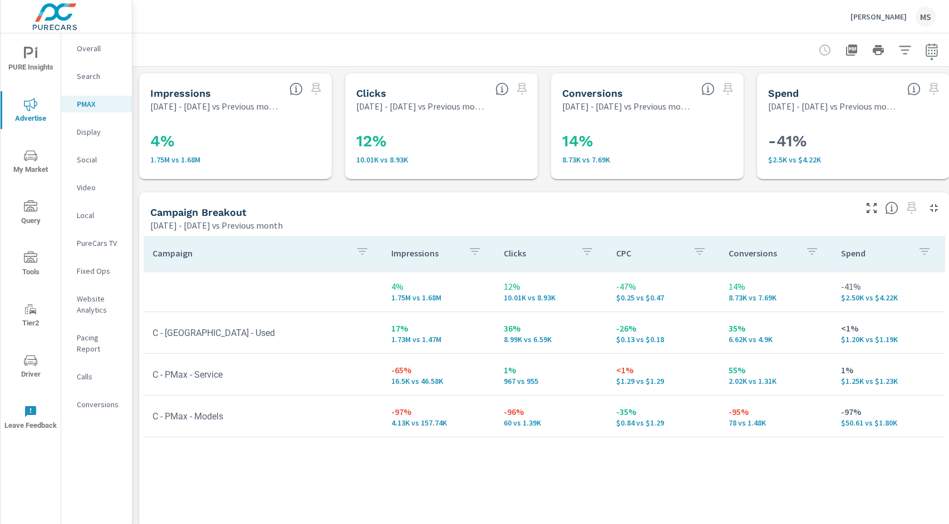
click at [98, 79] on p "Search" at bounding box center [100, 76] width 46 height 11
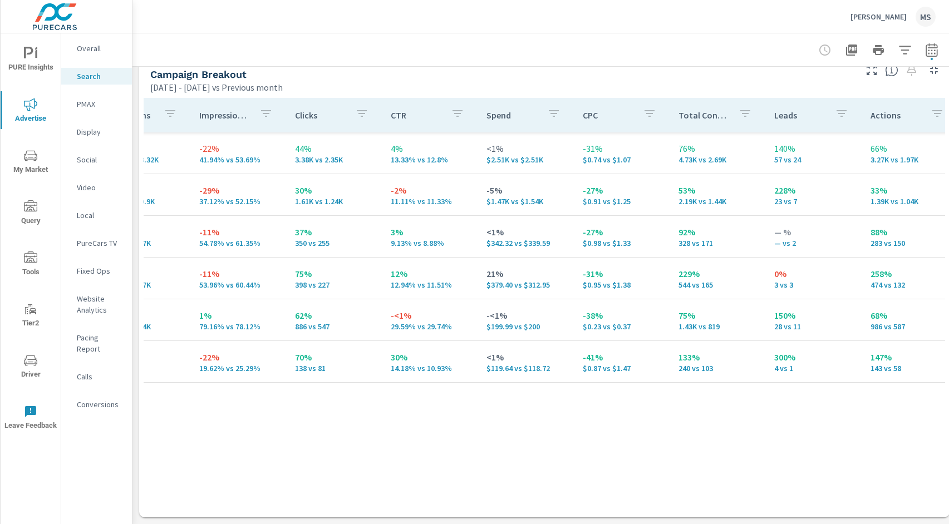
scroll to position [0, 293]
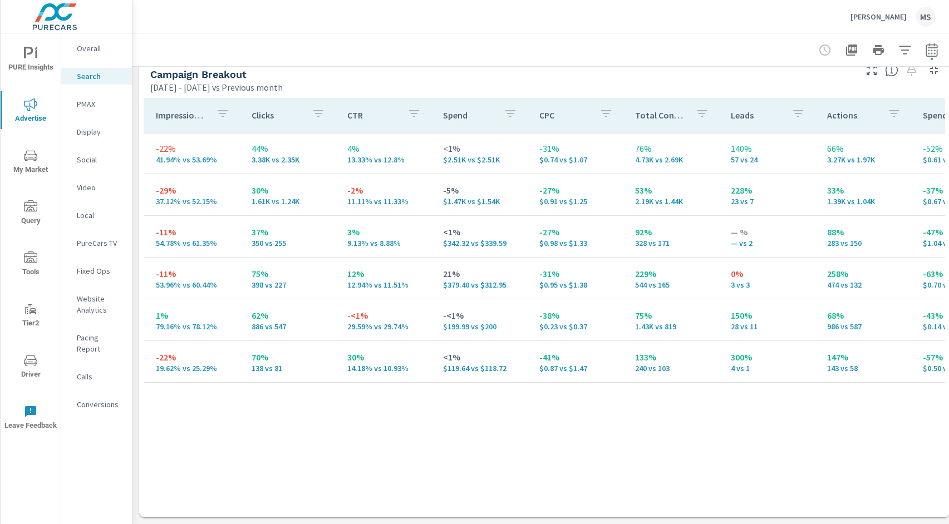
click at [89, 103] on p "PMAX" at bounding box center [100, 103] width 46 height 11
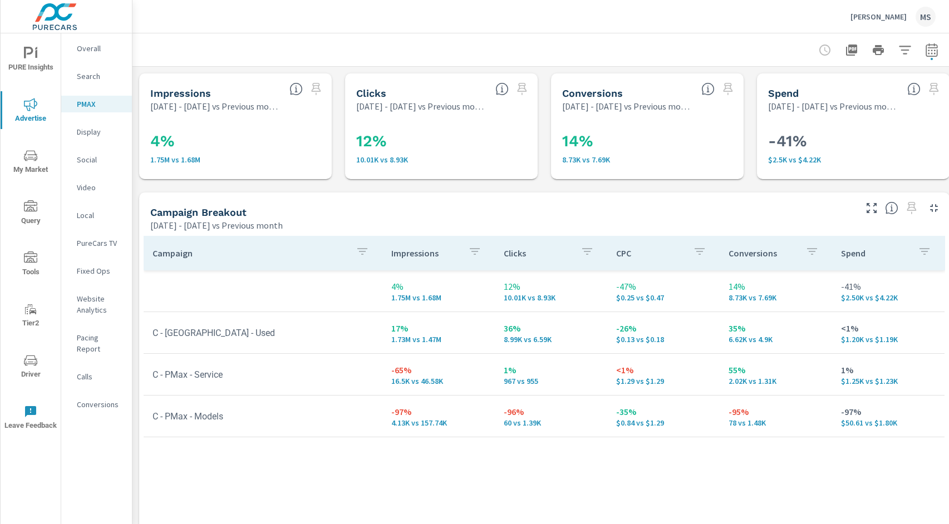
scroll to position [0, 17]
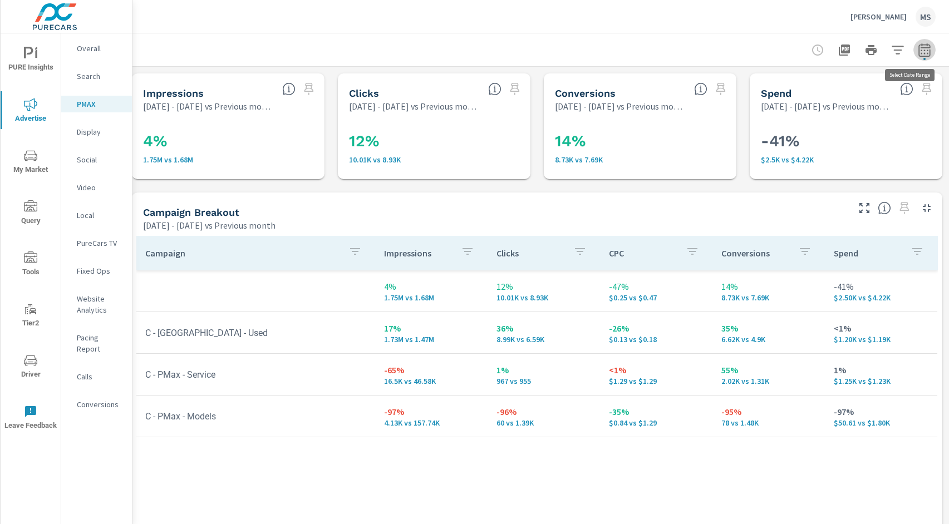
click at [918, 54] on icon "button" at bounding box center [924, 49] width 13 height 13
select select "Previous month"
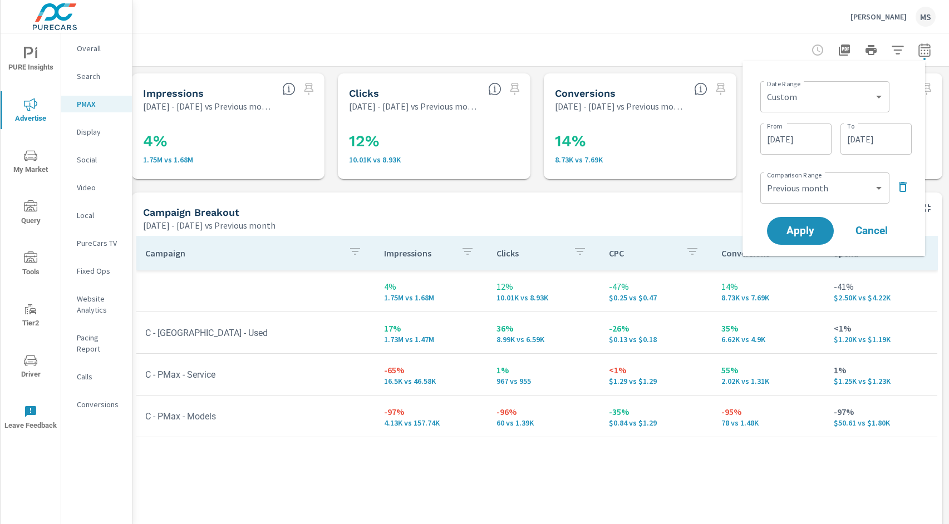
click at [872, 142] on input "03/31/2025" at bounding box center [876, 139] width 62 height 22
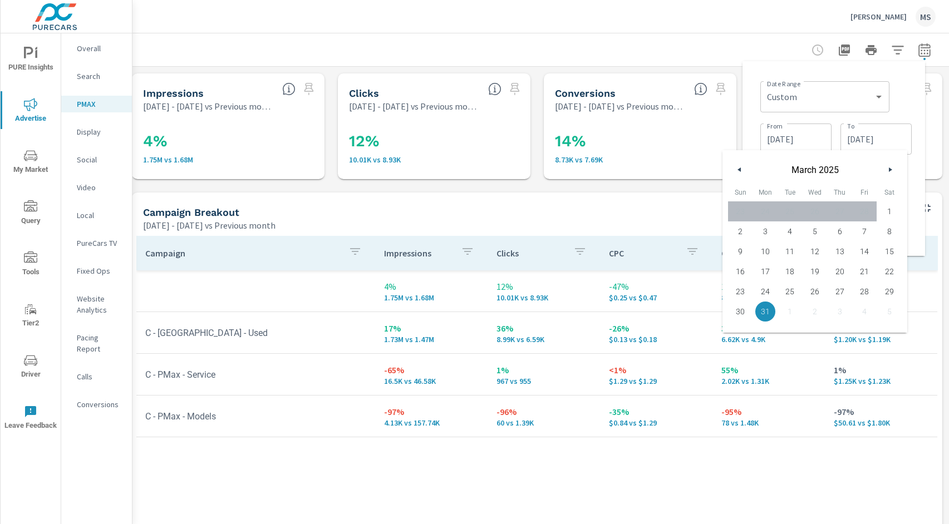
click at [891, 170] on icon "button" at bounding box center [892, 169] width 6 height 4
click at [891, 290] on span "31" at bounding box center [888, 291] width 25 height 14
type input "05/31/2025"
click at [801, 137] on input "03/01/2025" at bounding box center [796, 139] width 62 height 22
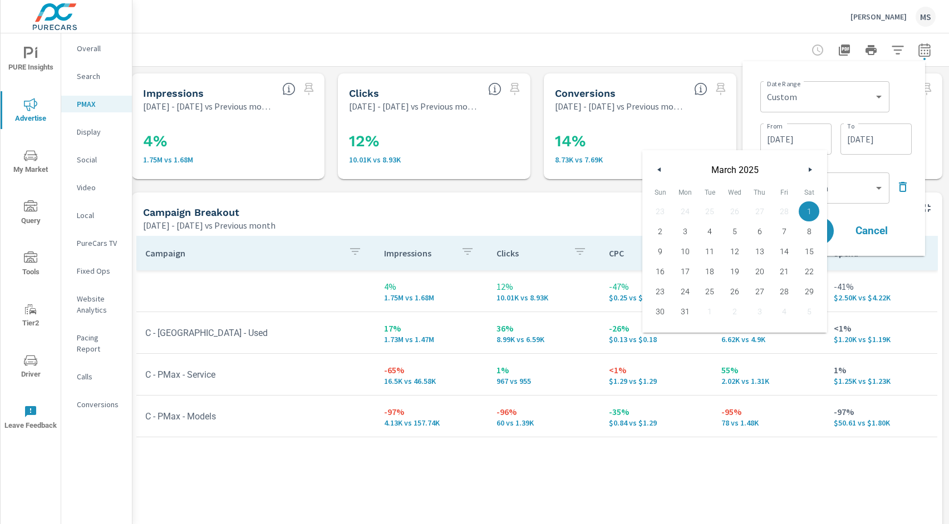
click at [811, 164] on button "button" at bounding box center [809, 169] width 13 height 13
click at [756, 210] on span "1" at bounding box center [759, 211] width 25 height 14
type input "05/01/2025"
click at [863, 178] on select "Custom Previous period Previous month Previous year" at bounding box center [825, 188] width 120 height 22
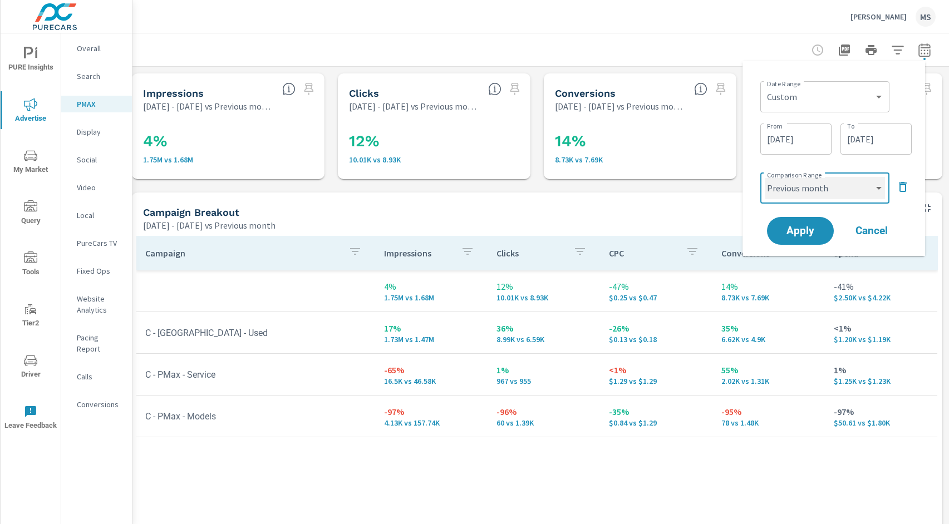
click at [765, 177] on select "Custom Previous period Previous month Previous year" at bounding box center [825, 188] width 120 height 22
click at [804, 236] on span "Apply" at bounding box center [800, 231] width 46 height 11
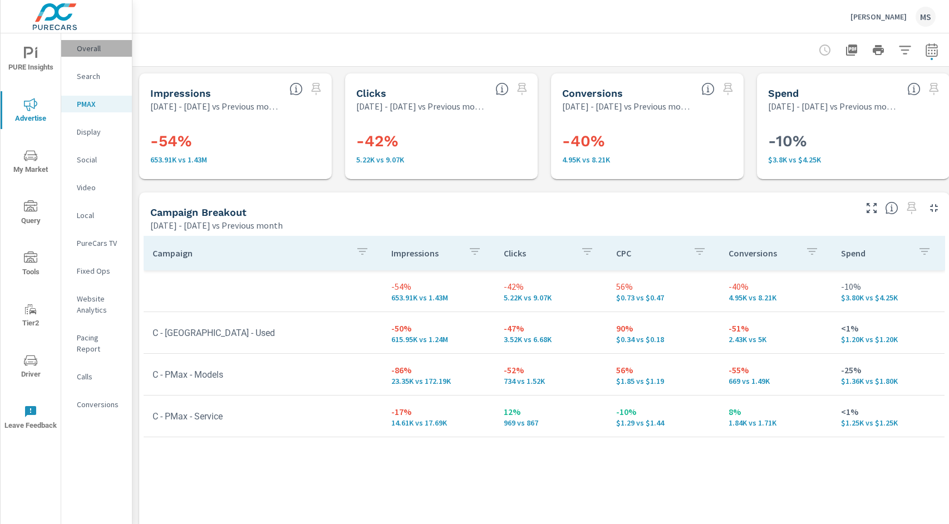
click at [90, 46] on p "Overall" at bounding box center [100, 48] width 46 height 11
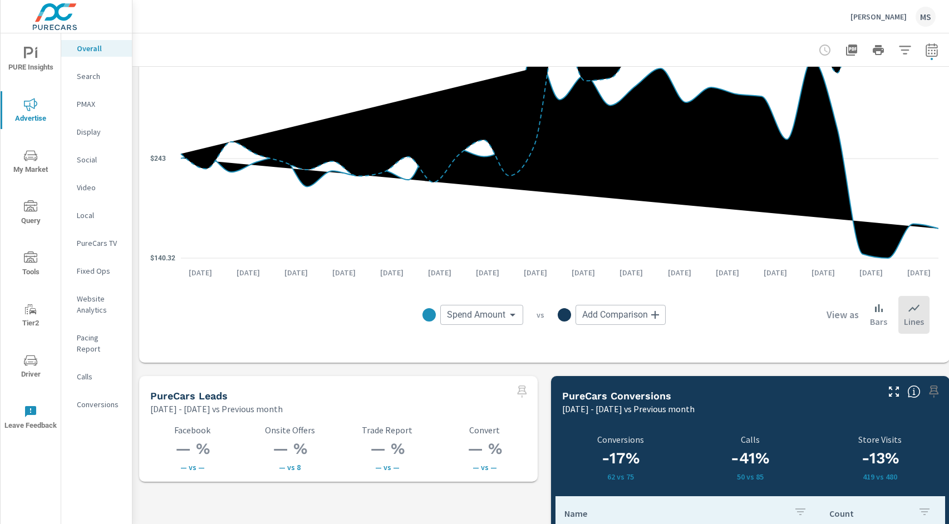
scroll to position [1577, 0]
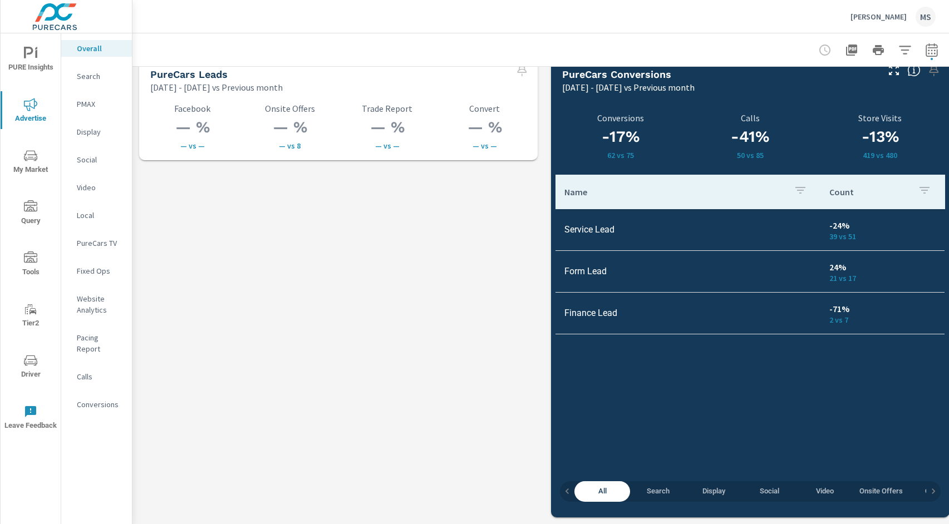
click at [88, 79] on p "Search" at bounding box center [100, 76] width 46 height 11
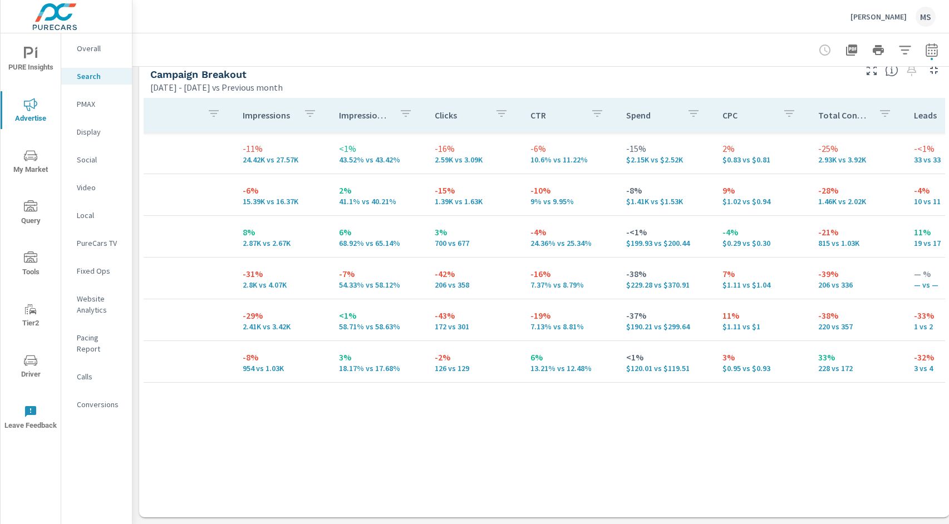
scroll to position [0, 115]
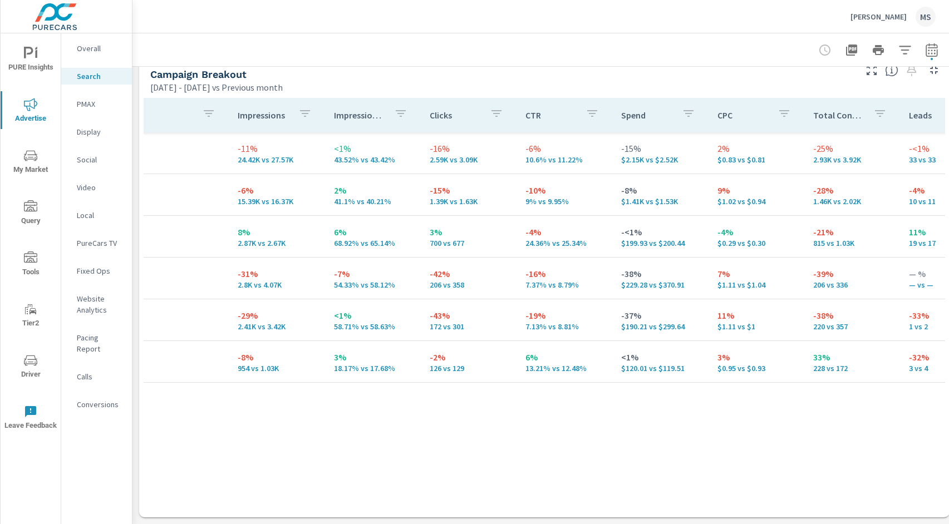
click at [85, 104] on p "PMAX" at bounding box center [100, 103] width 46 height 11
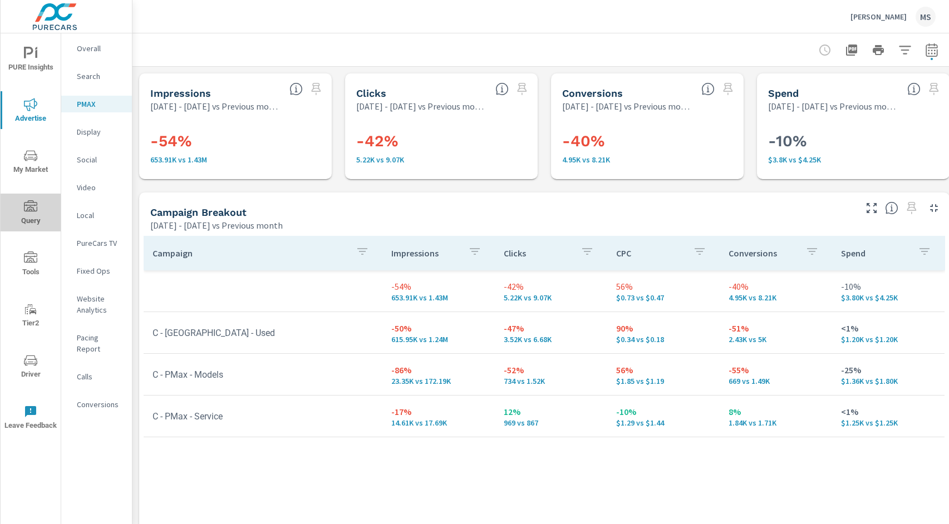
click at [41, 204] on span "Query" at bounding box center [30, 213] width 53 height 27
click at [934, 52] on icon "button" at bounding box center [931, 49] width 13 height 13
select select "Previous month"
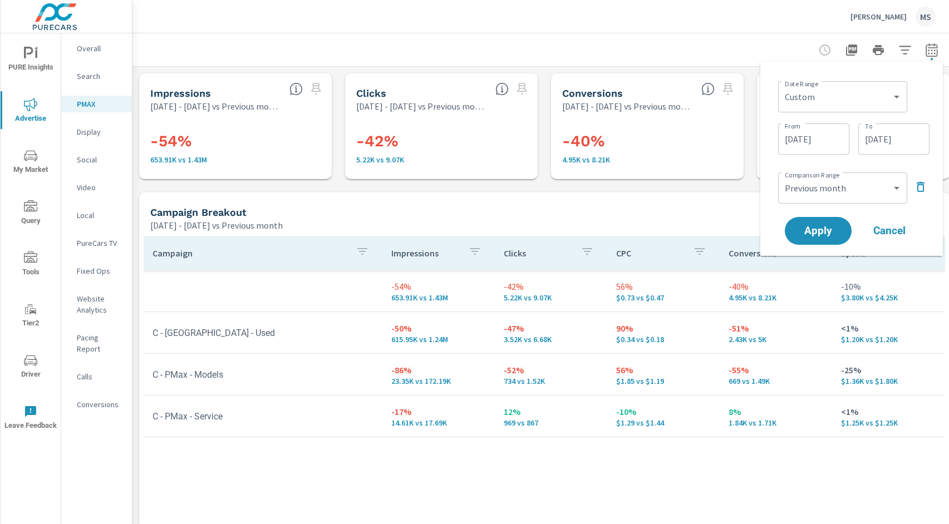
click at [885, 141] on input "05/31/2025" at bounding box center [894, 139] width 62 height 22
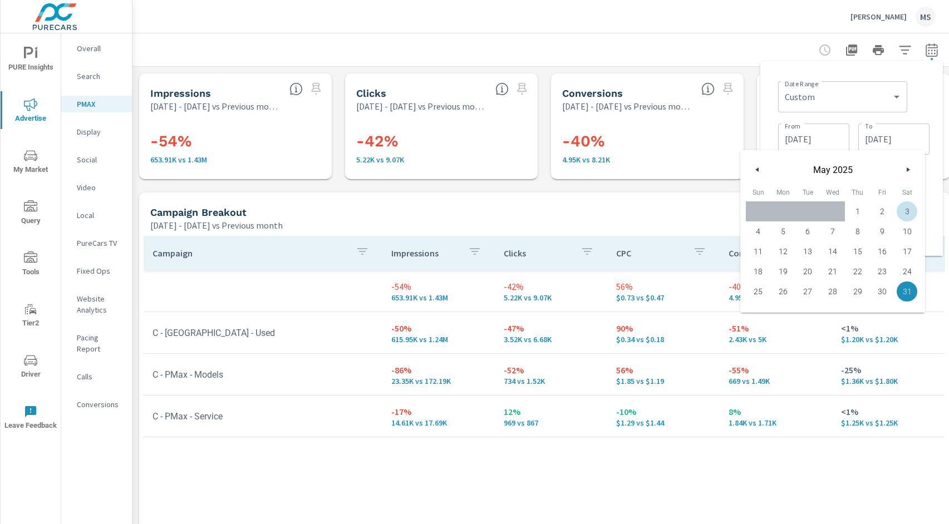
click at [906, 168] on icon "button" at bounding box center [909, 169] width 6 height 4
click at [858, 292] on span "31" at bounding box center [857, 291] width 25 height 14
type input "07/31/2025"
click at [806, 139] on input "05/01/2025" at bounding box center [813, 139] width 62 height 22
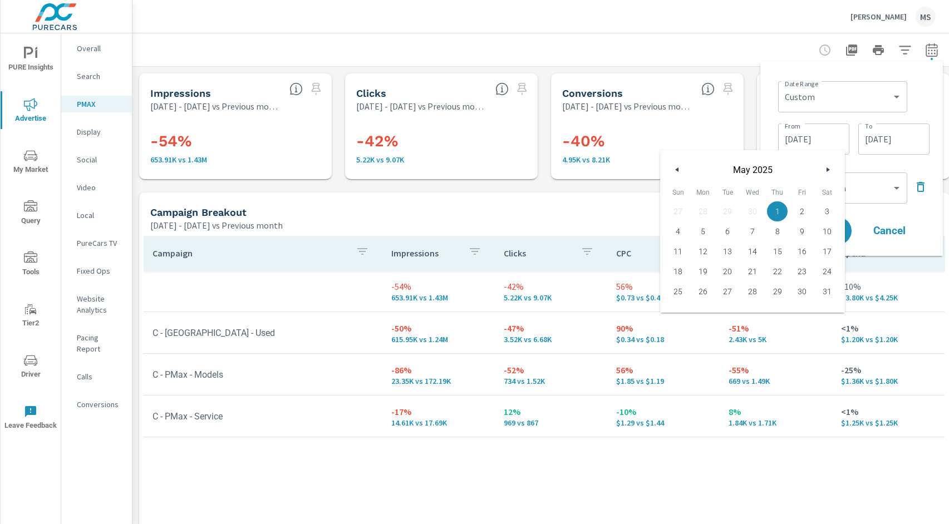
click at [825, 169] on button "button" at bounding box center [827, 169] width 13 height 13
click at [678, 170] on icon "button" at bounding box center [676, 169] width 6 height 4
click at [834, 169] on div "June 2025" at bounding box center [752, 166] width 185 height 33
click at [829, 169] on icon "button" at bounding box center [829, 169] width 6 height 4
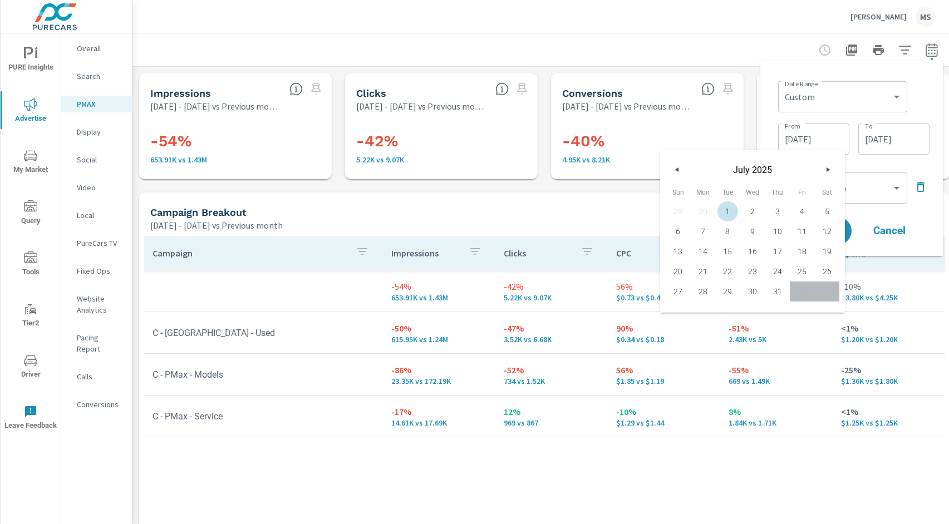
click at [725, 209] on span "1" at bounding box center [727, 211] width 25 height 14
type input "07/01/2025"
click at [783, 62] on div "Date Range Custom Yesterday Last week Last 7 days Last 14 days Last 30 days Las…" at bounding box center [851, 158] width 183 height 195
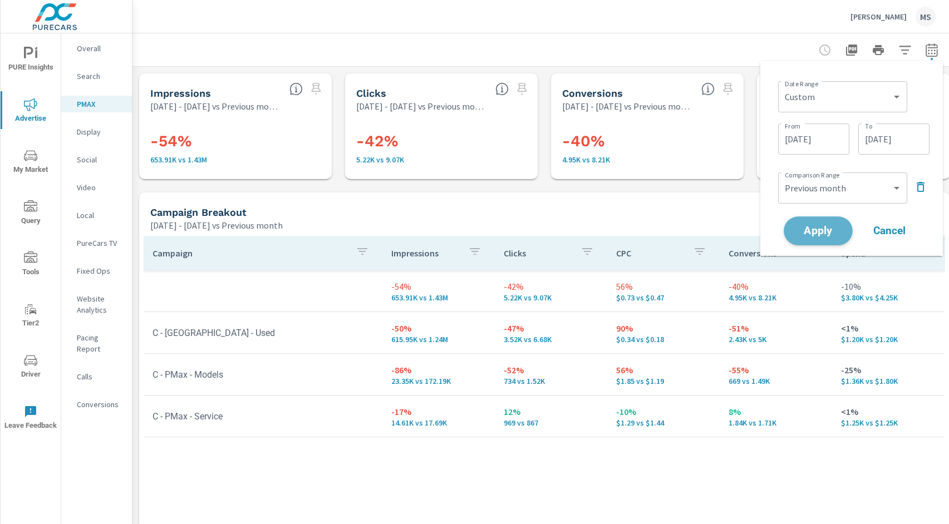
click at [821, 233] on span "Apply" at bounding box center [818, 231] width 46 height 11
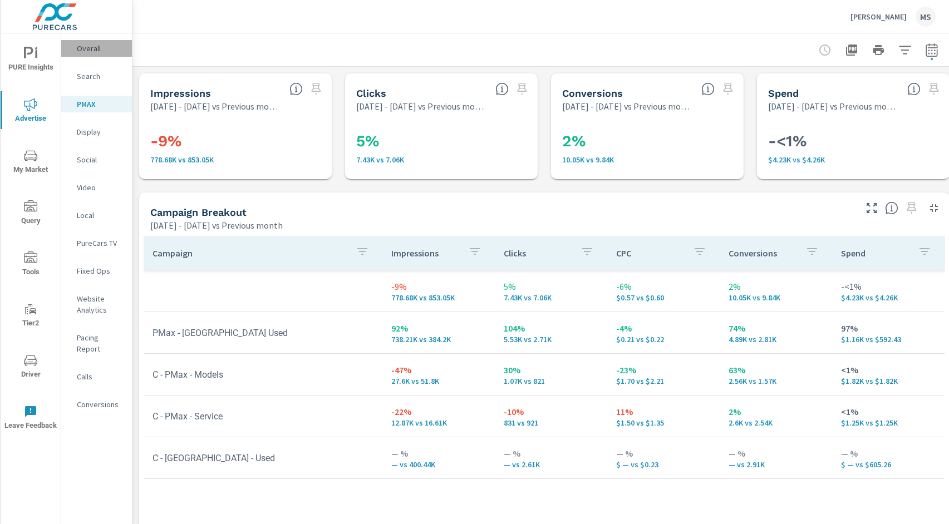
click at [89, 45] on p "Overall" at bounding box center [100, 48] width 46 height 11
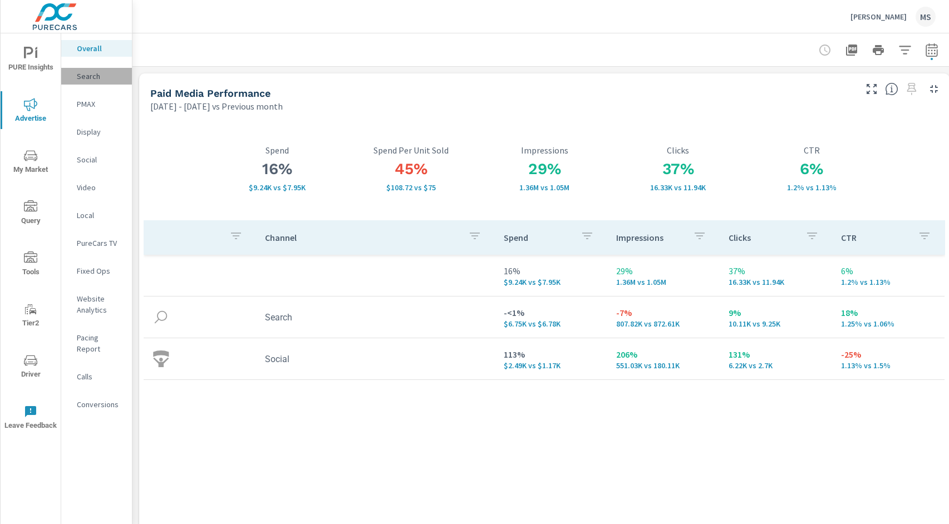
click at [91, 78] on p "Search" at bounding box center [100, 76] width 46 height 11
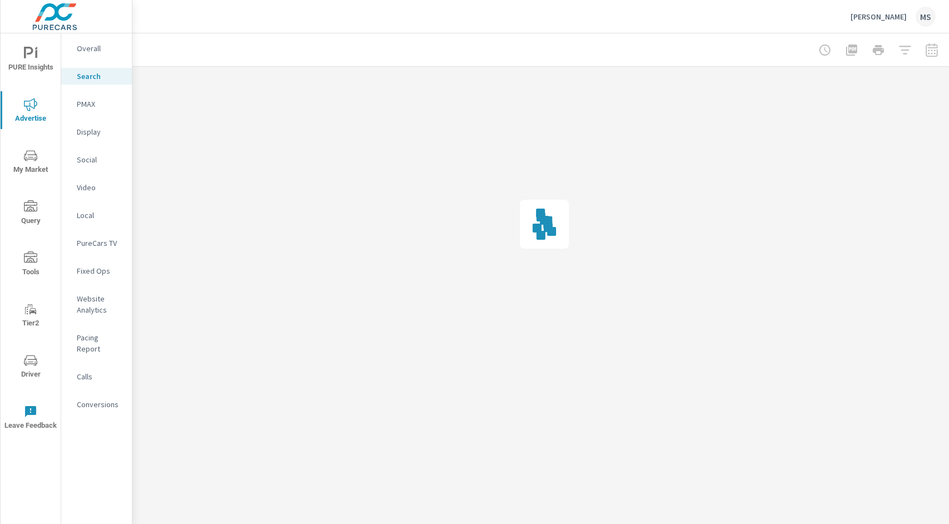
click at [105, 57] on nav "Overall Search PMAX Display Social Video Local PureCars TV Fixed Ops Website An…" at bounding box center [96, 230] width 71 height 395
click at [90, 46] on p "Overall" at bounding box center [100, 48] width 46 height 11
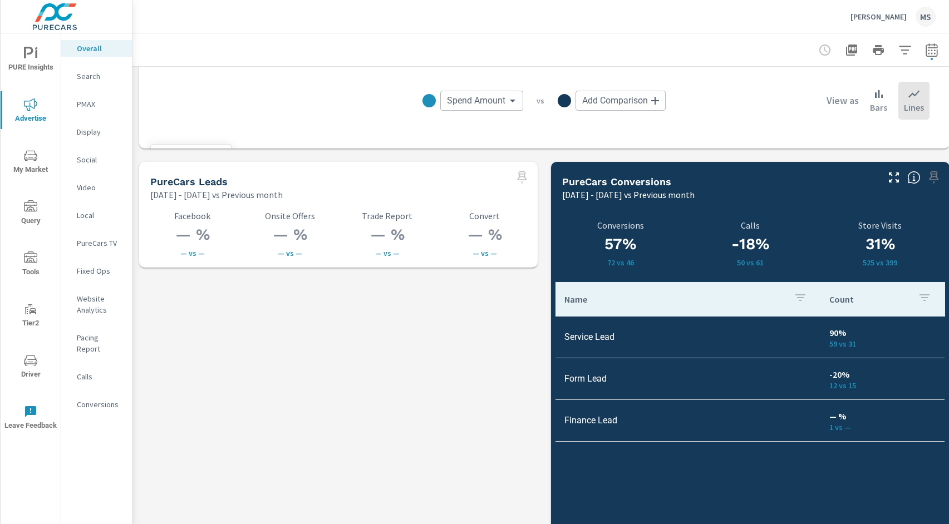
scroll to position [1469, 0]
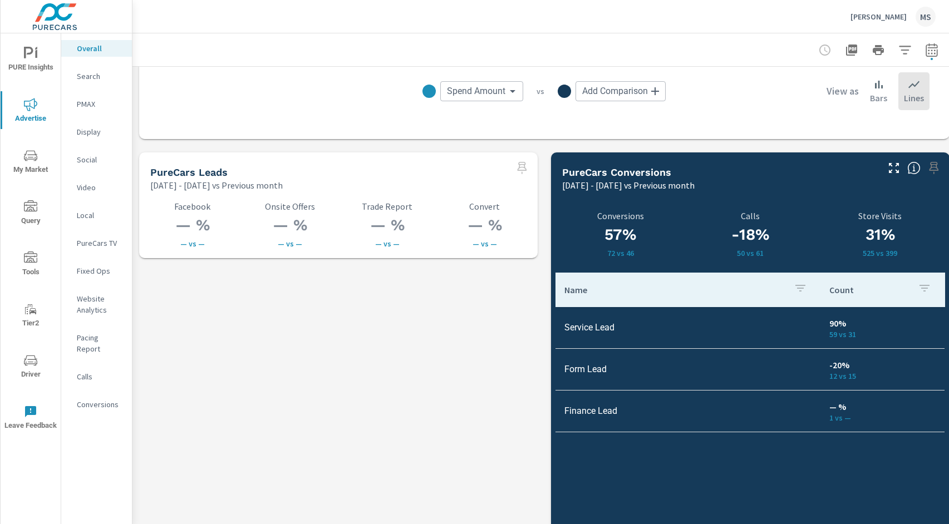
click at [96, 77] on p "Search" at bounding box center [100, 76] width 46 height 11
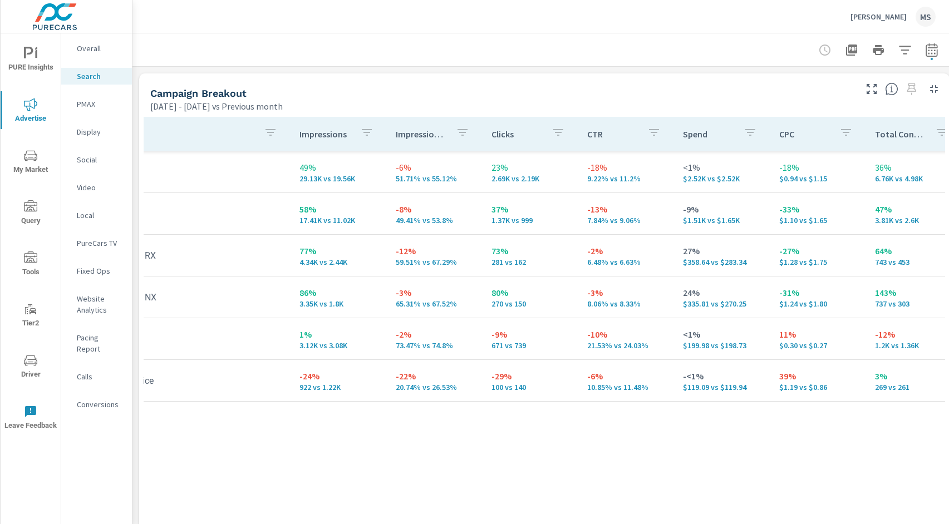
scroll to position [0, 65]
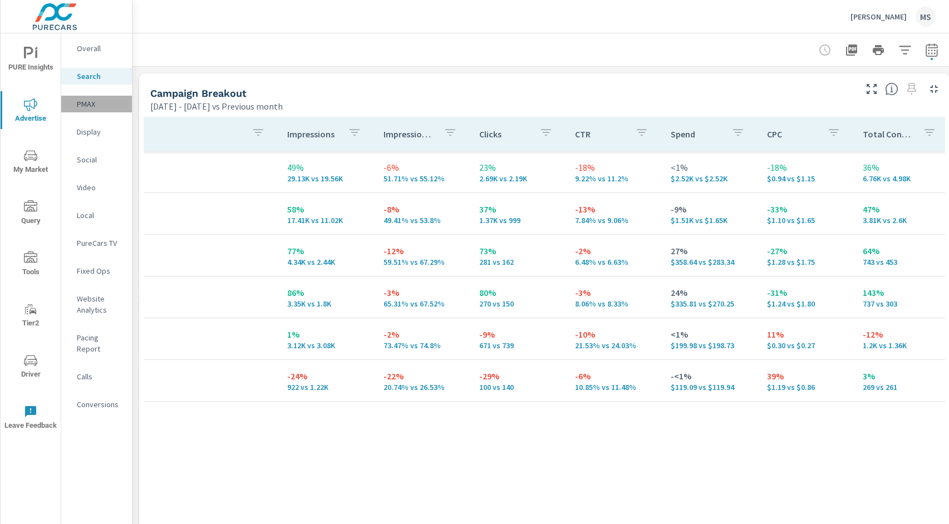
click at [87, 106] on p "PMAX" at bounding box center [100, 103] width 46 height 11
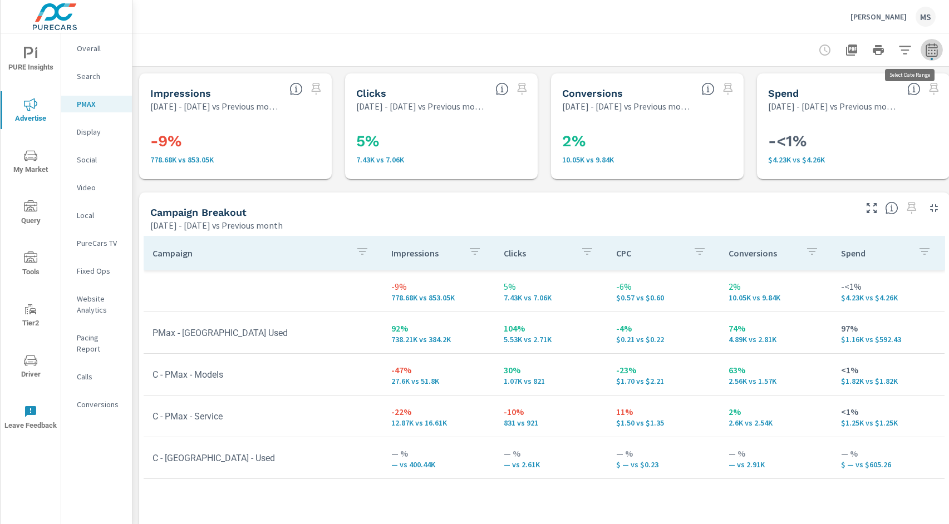
click at [928, 50] on icon "button" at bounding box center [931, 49] width 13 height 13
select select "Previous month"
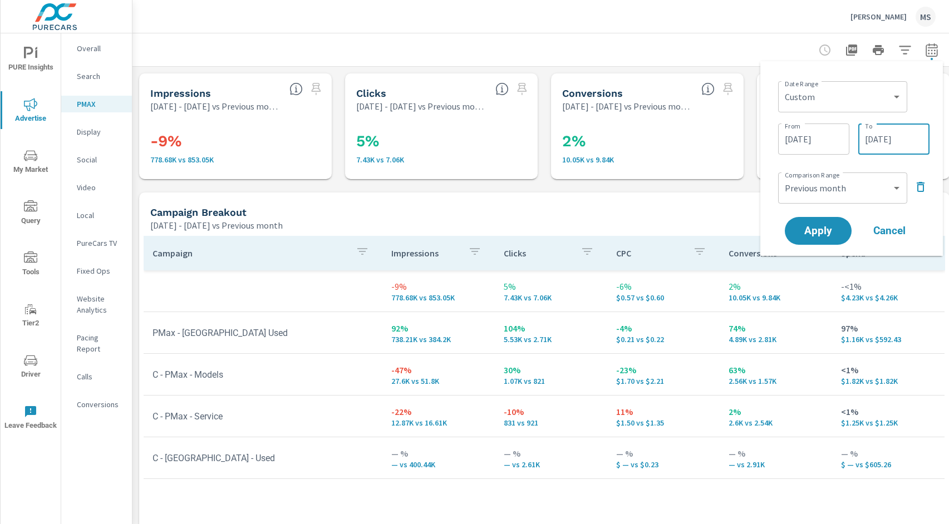
click at [890, 141] on input "07/31/2025" at bounding box center [894, 139] width 62 height 22
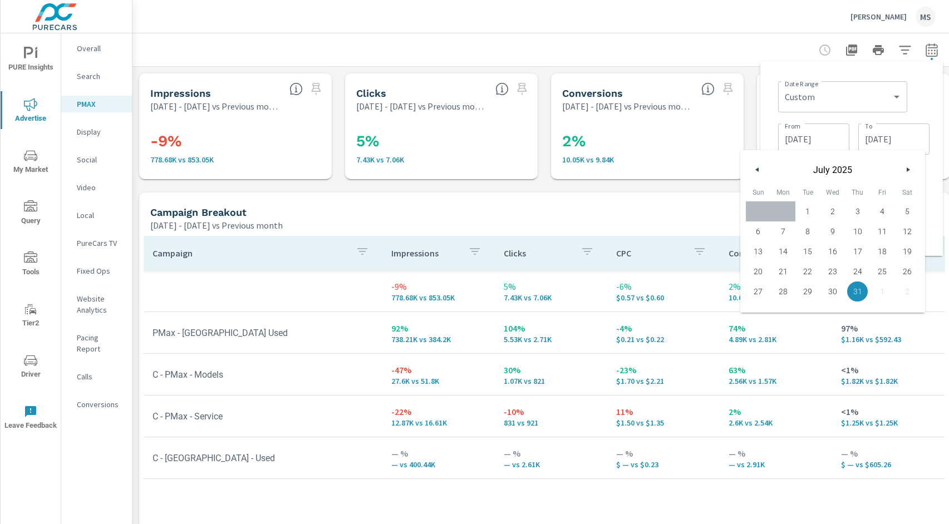
click at [914, 169] on div "July 2025" at bounding box center [832, 166] width 185 height 33
click at [908, 169] on icon "button" at bounding box center [909, 169] width 6 height 4
click at [750, 309] on span "31" at bounding box center [758, 311] width 25 height 14
type input "08/31/2025"
click at [806, 135] on input "07/01/2025" at bounding box center [813, 139] width 62 height 22
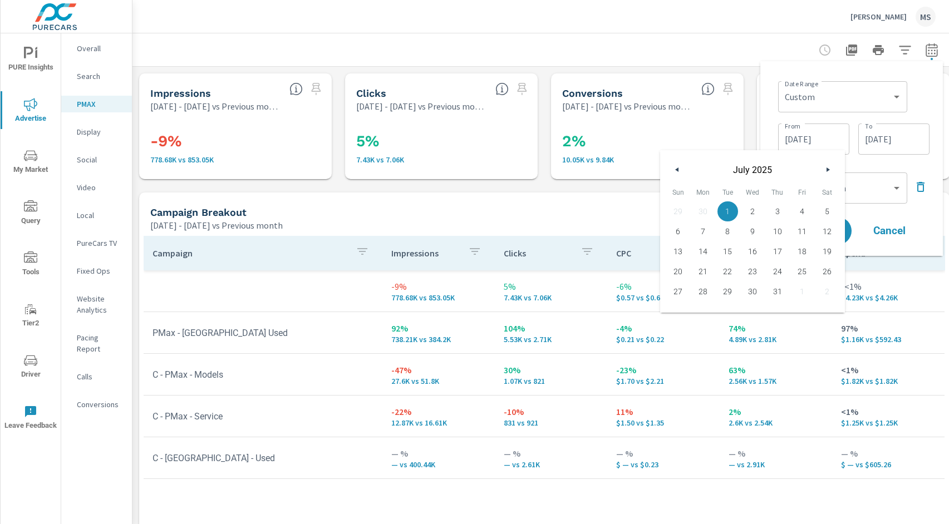
click at [832, 170] on button "button" at bounding box center [827, 169] width 13 height 13
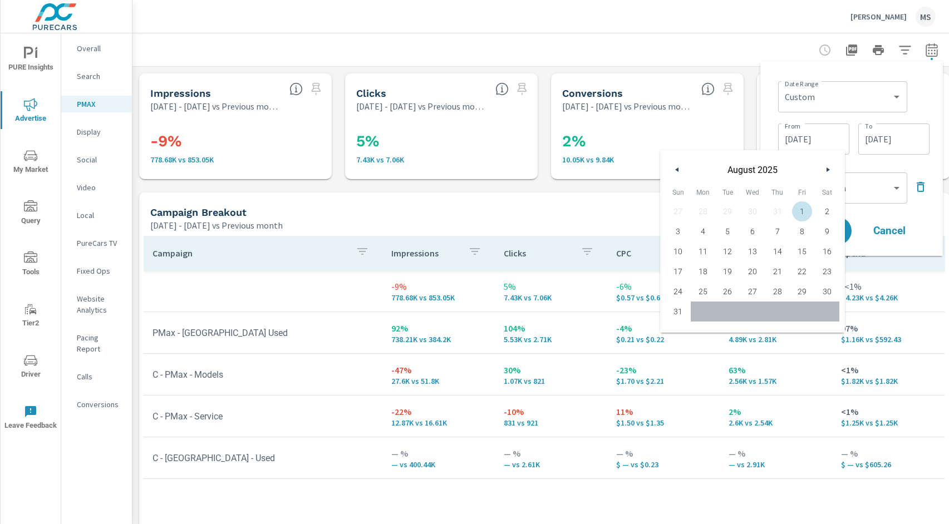
click at [802, 208] on span "1" at bounding box center [802, 211] width 25 height 14
type input "08/01/2025"
click at [774, 72] on div "Date Range Custom Yesterday Last week Last 7 days Last 14 days Last 30 days Las…" at bounding box center [851, 158] width 165 height 177
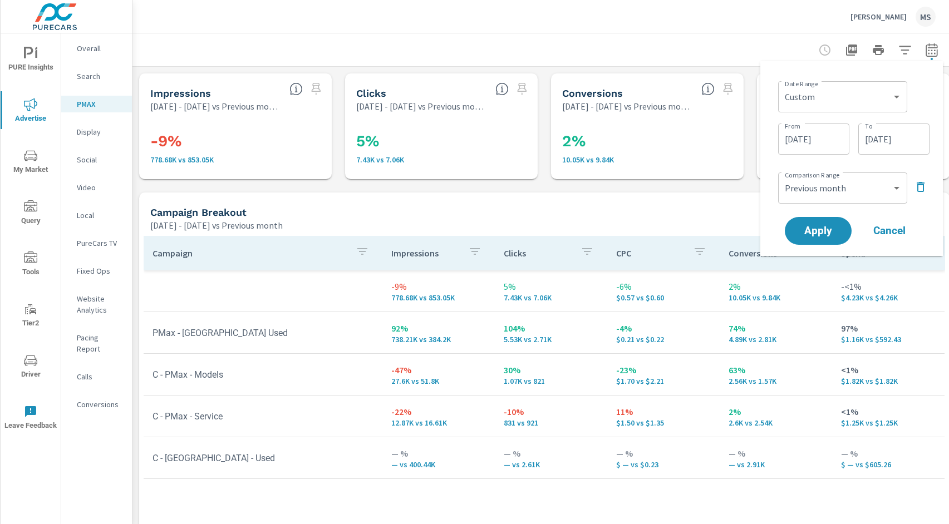
click at [921, 186] on icon "button" at bounding box center [920, 186] width 13 height 13
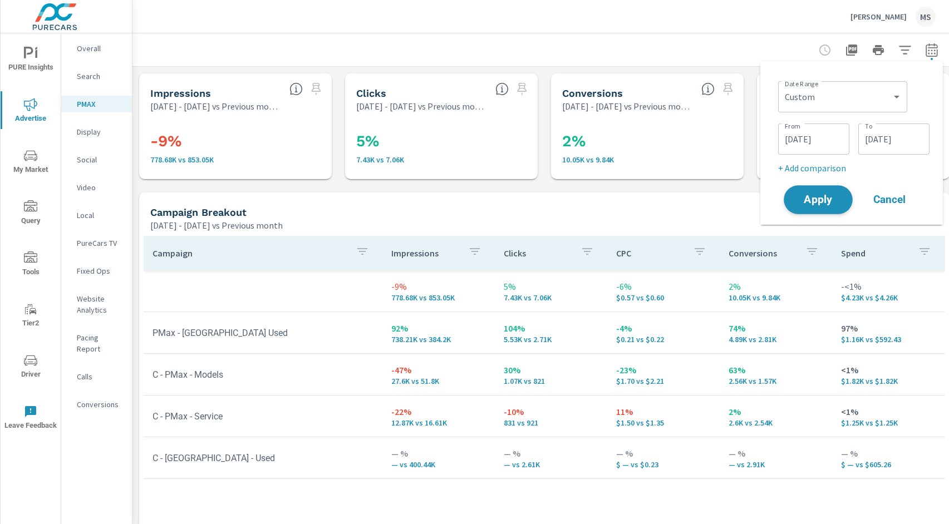
click at [825, 199] on span "Apply" at bounding box center [818, 200] width 46 height 11
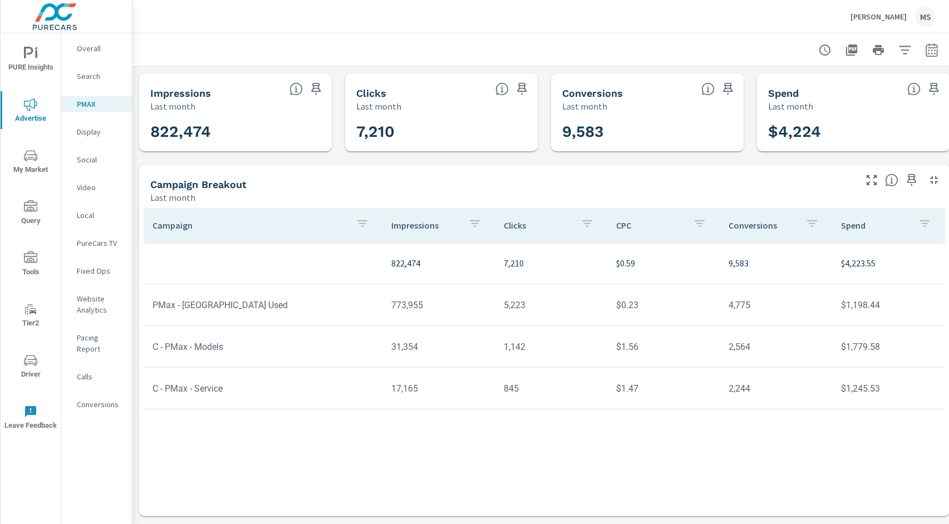
click at [83, 43] on p "Overall" at bounding box center [100, 48] width 46 height 11
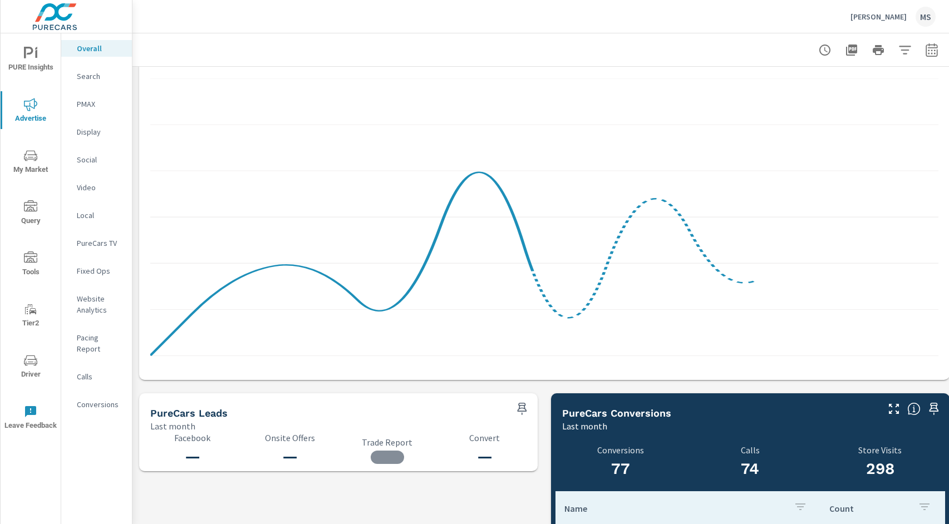
scroll to position [1104, 0]
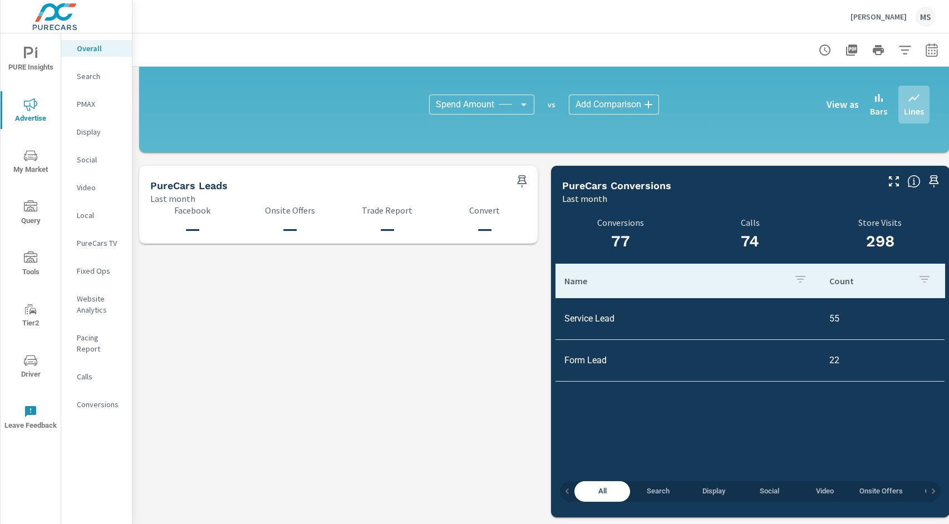
click at [89, 78] on p "Search" at bounding box center [100, 76] width 46 height 11
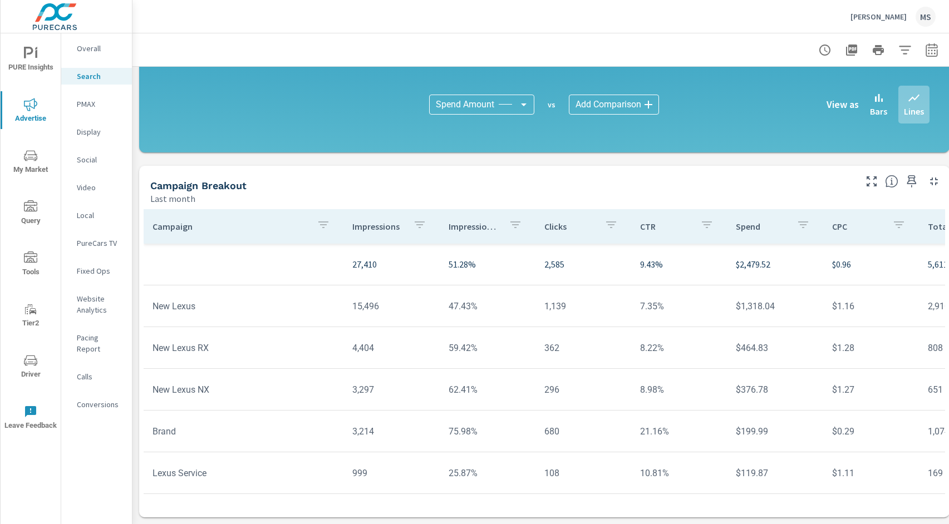
scroll to position [8, 41]
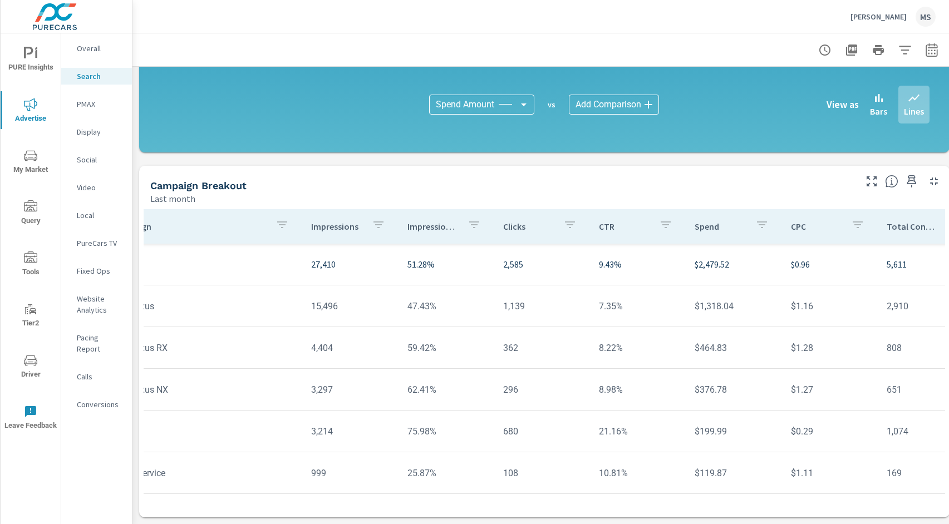
click at [92, 105] on p "PMAX" at bounding box center [100, 103] width 46 height 11
